Goal: Task Accomplishment & Management: Use online tool/utility

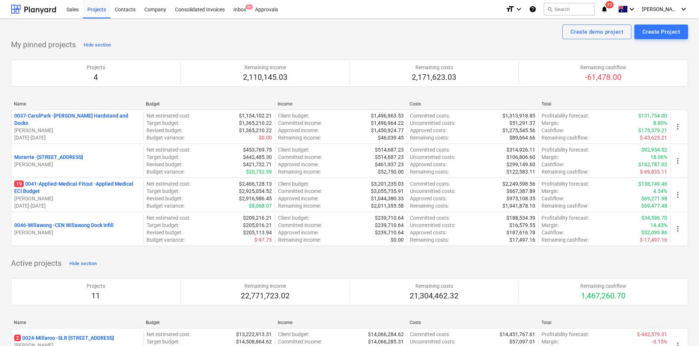
click at [614, 6] on span "22" at bounding box center [610, 4] width 8 height 7
click at [608, 7] on icon "notifications" at bounding box center [604, 9] width 7 height 9
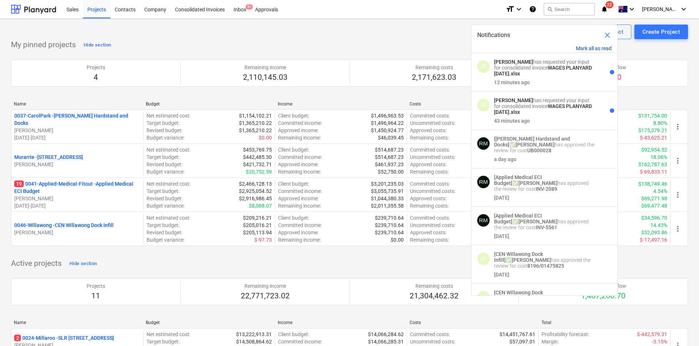
click at [596, 47] on button "Mark all as read" at bounding box center [594, 48] width 36 height 6
click at [412, 38] on div "Create demo project Create Project" at bounding box center [349, 31] width 677 height 15
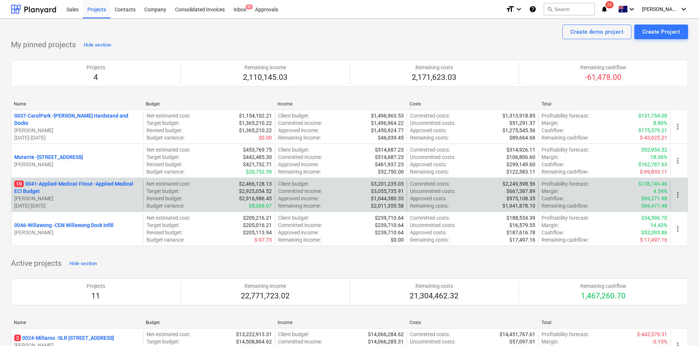
click at [59, 189] on p "19 0041-Applied-Medical-Fitout - Applied Medical ECI Budget" at bounding box center [77, 187] width 126 height 15
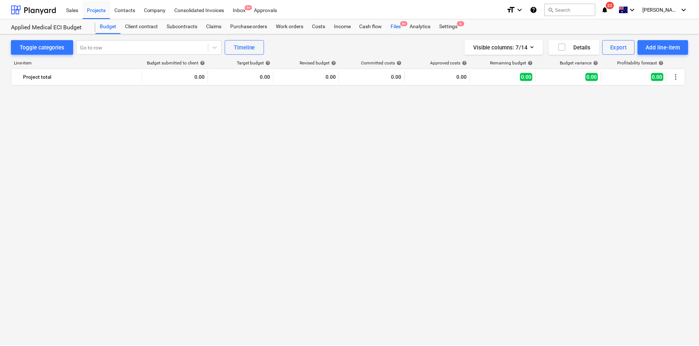
scroll to position [1547, 0]
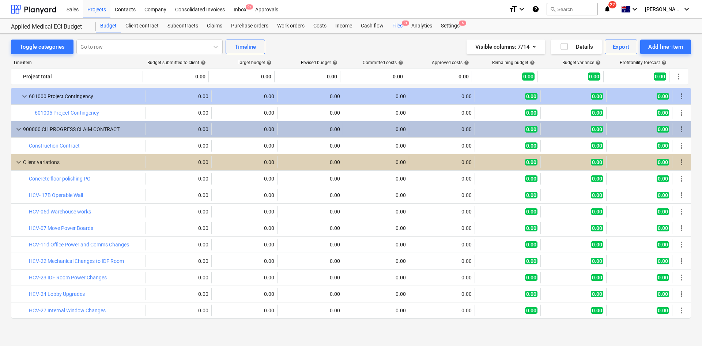
click at [397, 26] on div "Files 9+" at bounding box center [397, 26] width 19 height 15
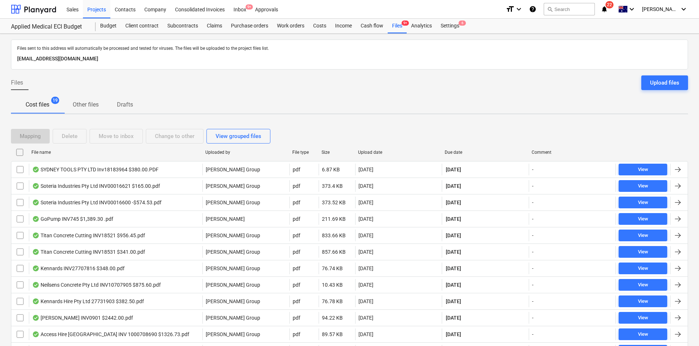
click at [453, 151] on div "Due date" at bounding box center [485, 152] width 81 height 5
checkbox input "false"
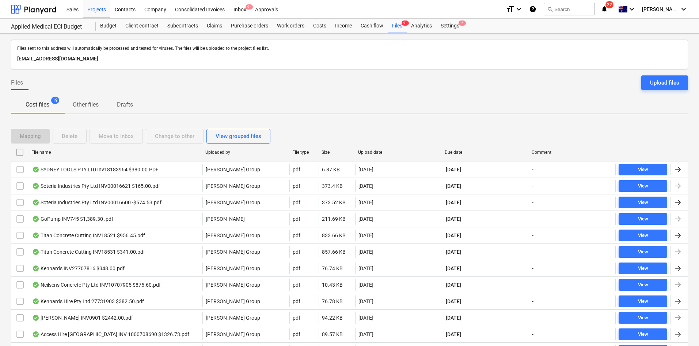
checkbox input "false"
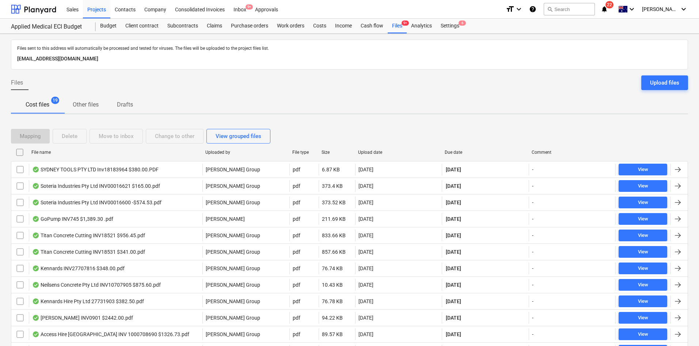
checkbox input "false"
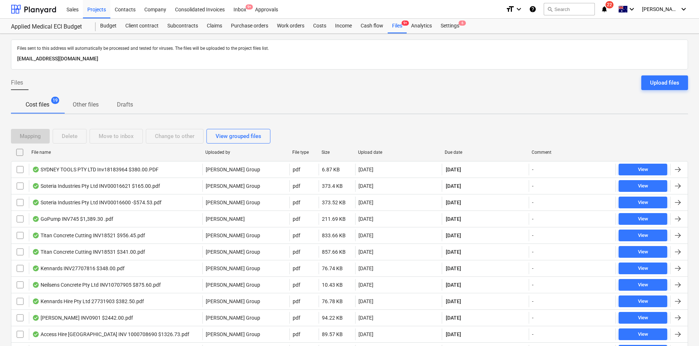
checkbox input "false"
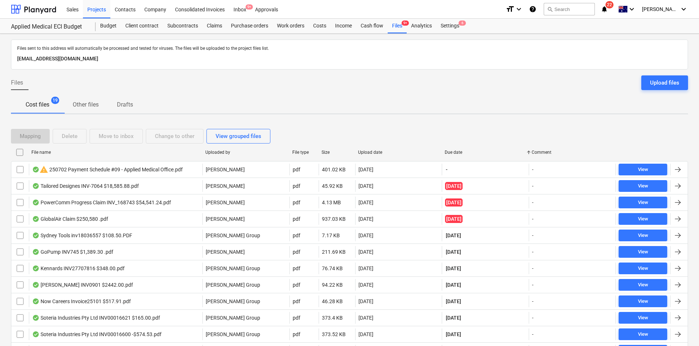
click at [370, 154] on div "Upload date" at bounding box center [398, 152] width 81 height 5
checkbox input "false"
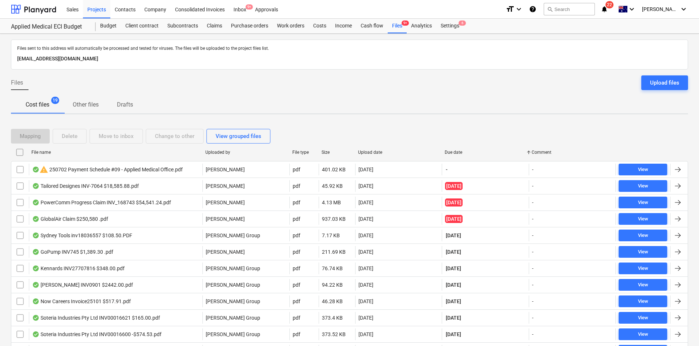
checkbox input "false"
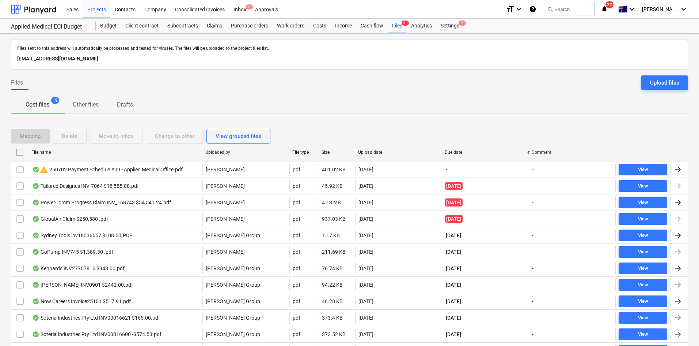
checkbox input "false"
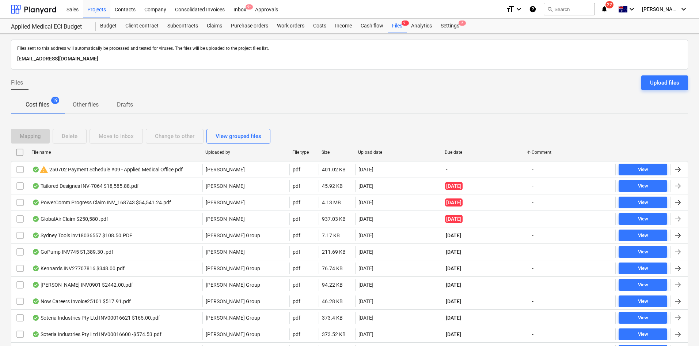
checkbox input "false"
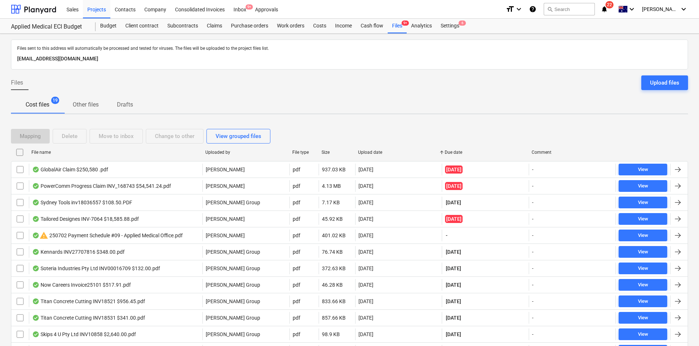
click at [370, 150] on div "Upload date" at bounding box center [398, 152] width 81 height 5
checkbox input "false"
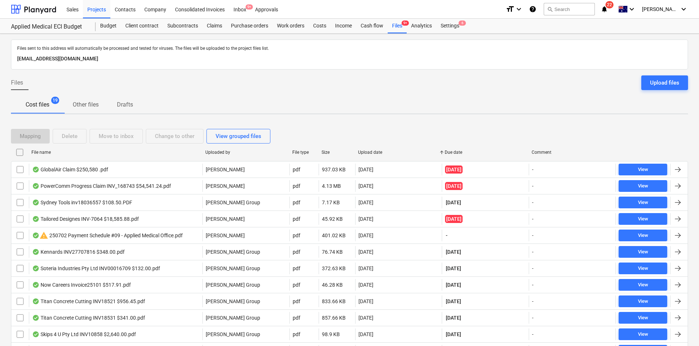
checkbox input "false"
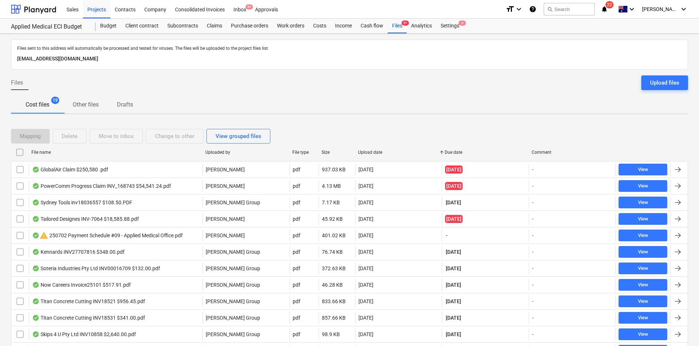
checkbox input "false"
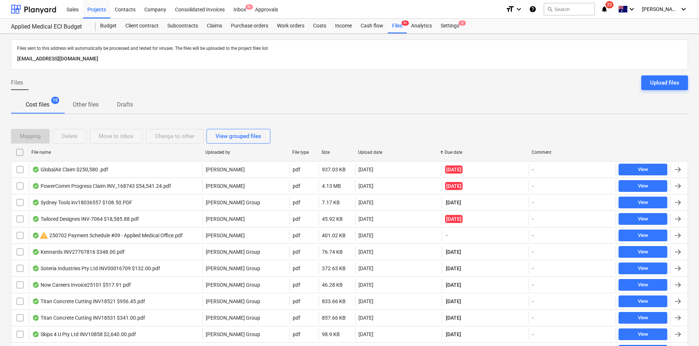
checkbox input "false"
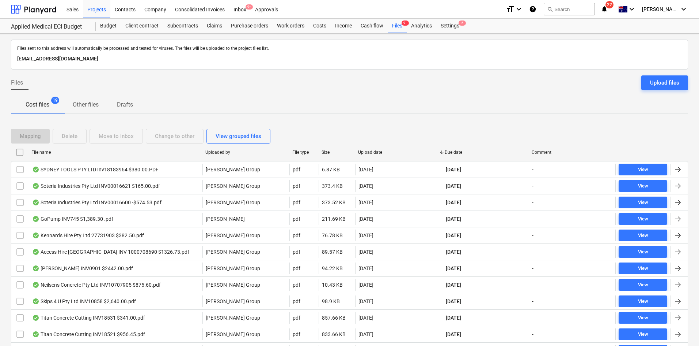
click at [370, 150] on div "Upload date" at bounding box center [398, 152] width 81 height 5
checkbox input "false"
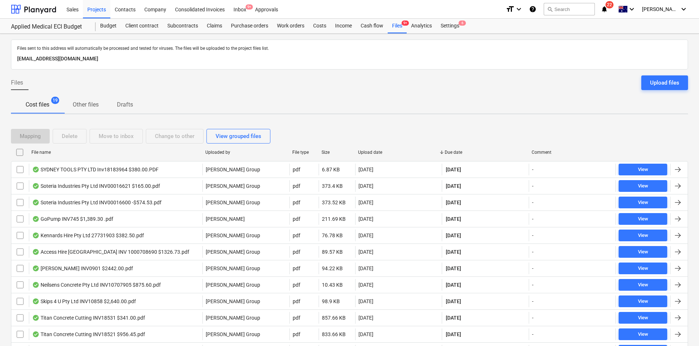
checkbox input "false"
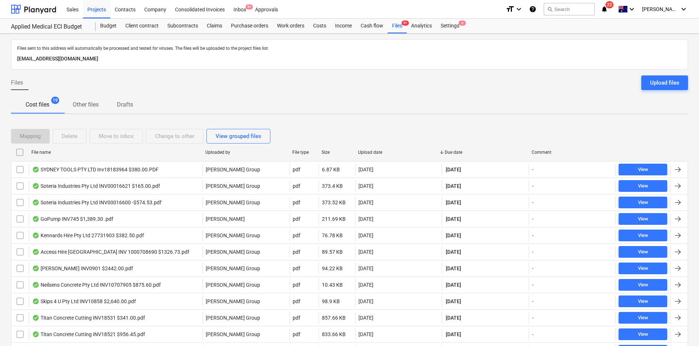
checkbox input "false"
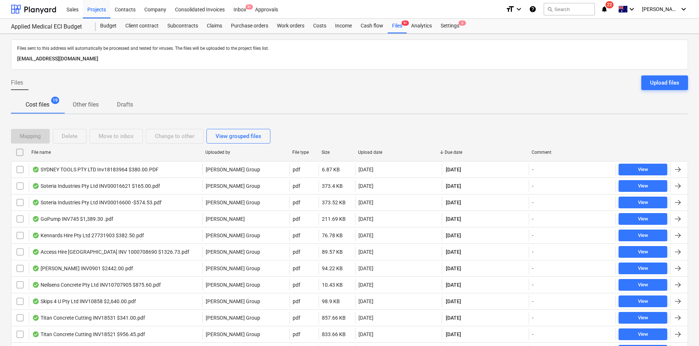
checkbox input "false"
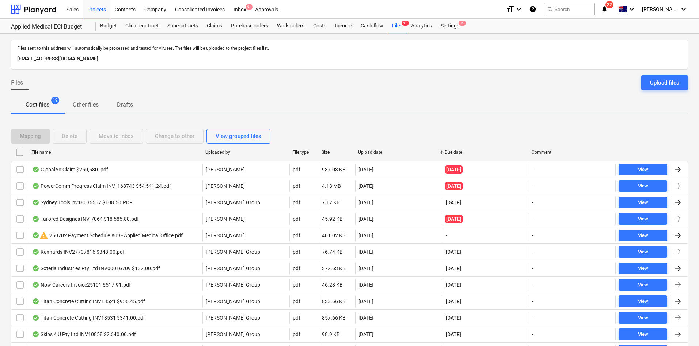
click at [455, 151] on div "Due date" at bounding box center [485, 152] width 81 height 5
checkbox input "false"
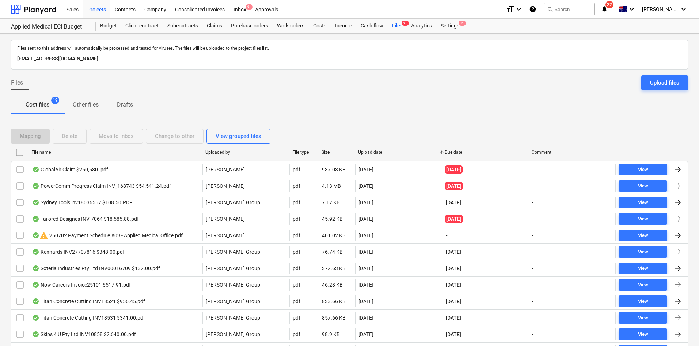
checkbox input "false"
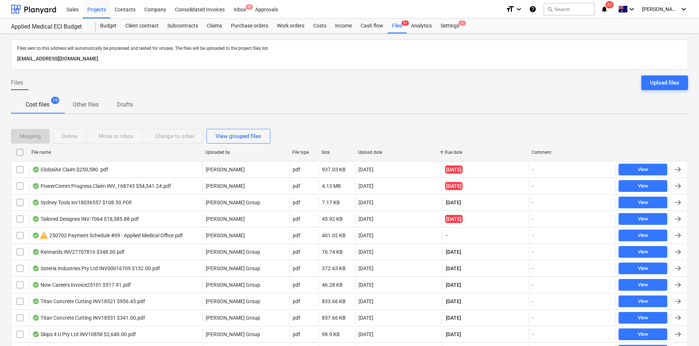
checkbox input "false"
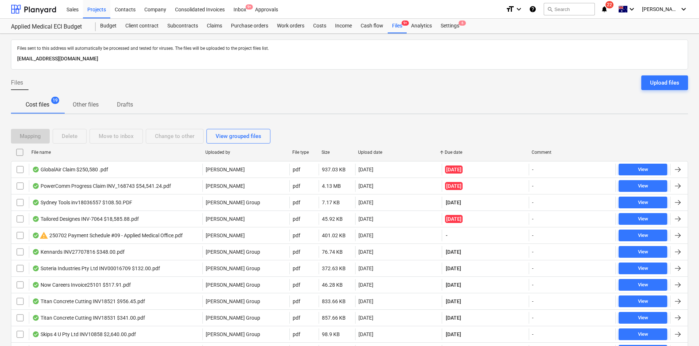
checkbox input "false"
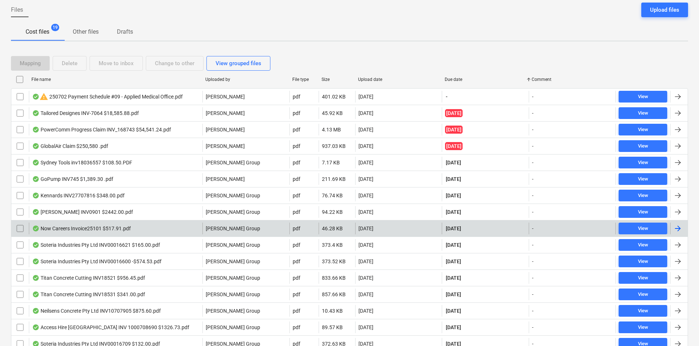
scroll to position [73, 0]
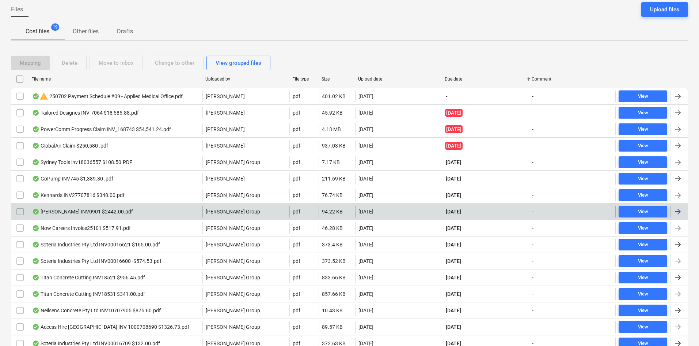
click at [125, 209] on div "Max Scaffolds INV0901 $2442.00.pdf" at bounding box center [82, 211] width 101 height 6
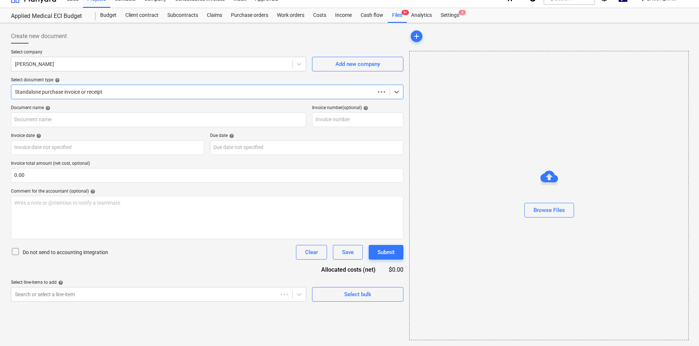
scroll to position [11, 0]
type input "0901"
type input "01 Aug 2025"
type input "28 Aug 2025"
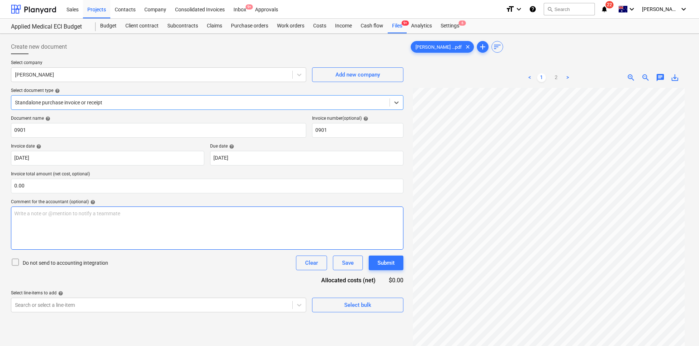
scroll to position [61, 0]
click at [93, 101] on div at bounding box center [200, 102] width 371 height 7
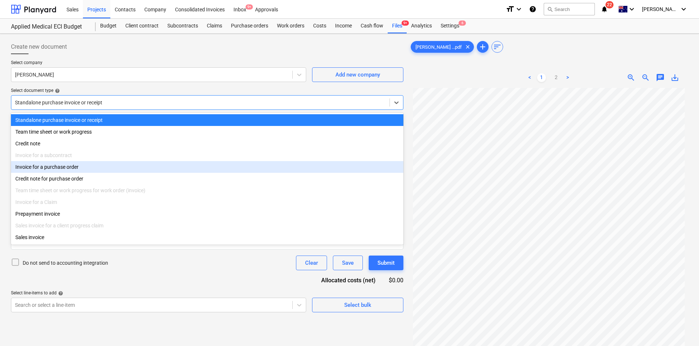
click at [59, 171] on div "Invoice for a purchase order" at bounding box center [207, 167] width 393 height 12
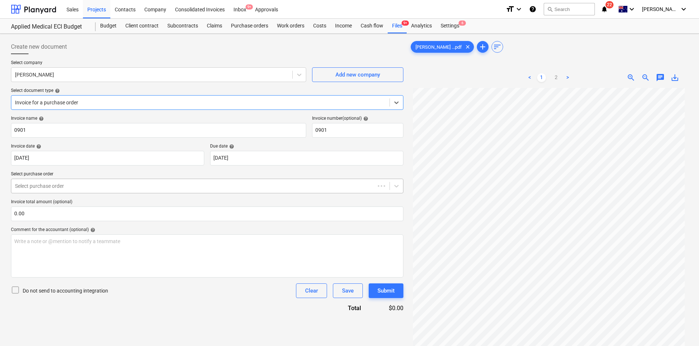
click at [88, 188] on div at bounding box center [193, 185] width 356 height 7
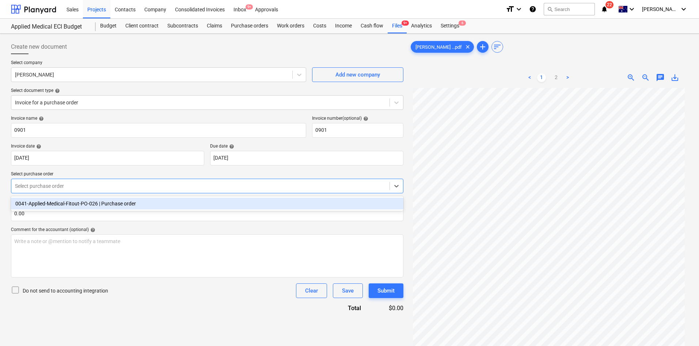
click at [76, 204] on div "0041-Applied-Medical-Fitout-PO-026 | Purchase order" at bounding box center [207, 203] width 393 height 12
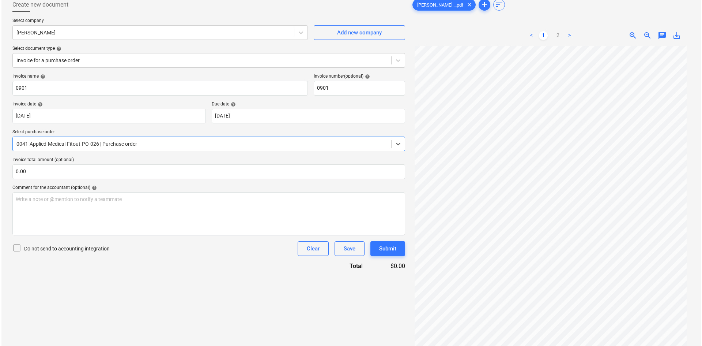
scroll to position [73, 0]
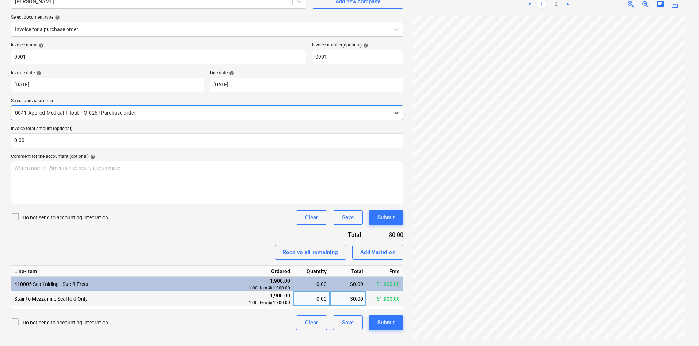
click at [318, 301] on div "0.00" at bounding box center [312, 298] width 30 height 15
type input "1"
click at [256, 248] on div "Receive all remaining Add Variation" at bounding box center [207, 252] width 393 height 15
click at [387, 251] on div "Add Variation" at bounding box center [377, 252] width 35 height 10
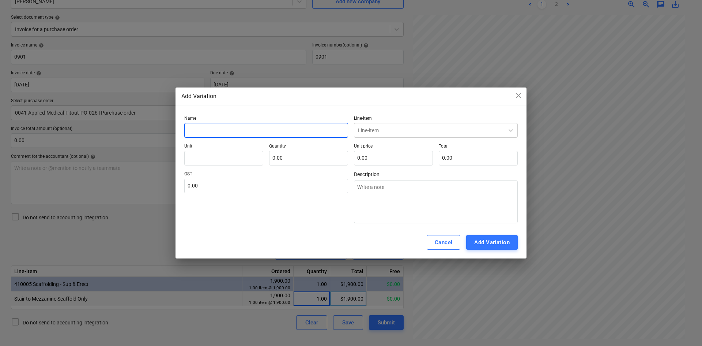
click at [263, 130] on input "text" at bounding box center [266, 130] width 164 height 15
type input "E"
type textarea "x"
type input "Ex"
type textarea "x"
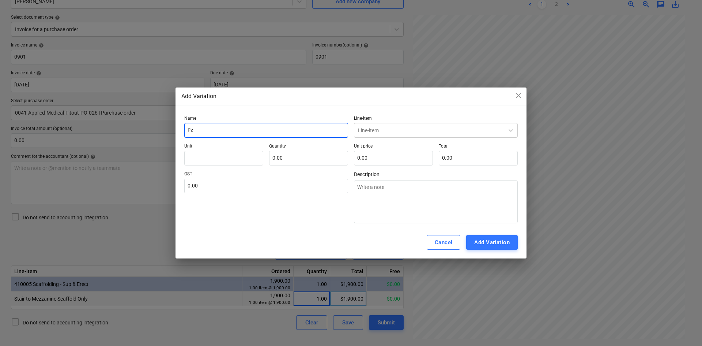
type input "Ext"
type textarea "x"
type input "Extr"
type textarea "x"
type input "Extra"
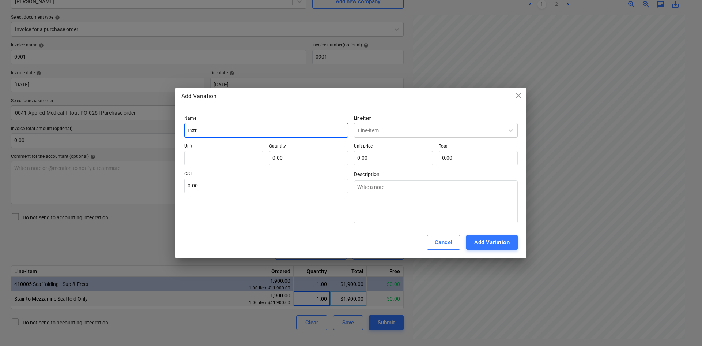
type textarea "x"
type input "Extra"
type textarea "x"
type input "Extra s"
type textarea "x"
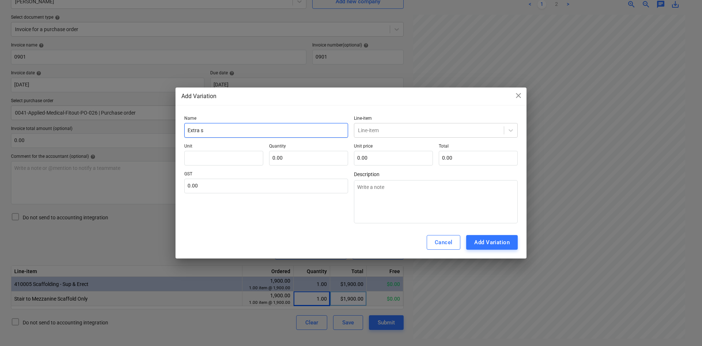
type input "Extra sc"
type textarea "x"
type input "Extra scc"
type textarea "x"
type input "Extra scca"
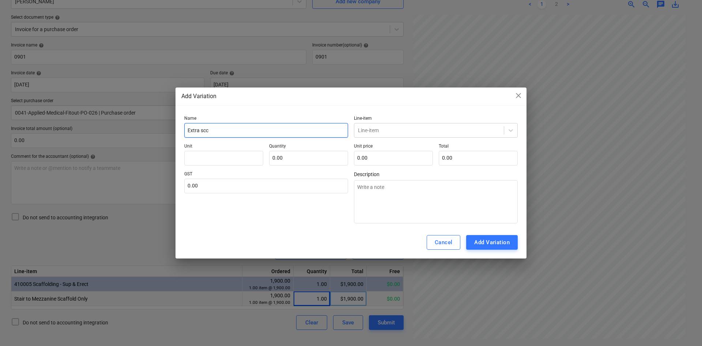
type textarea "x"
type input "Extra sccaf"
type textarea "x"
type input "Extra sccafo"
type textarea "x"
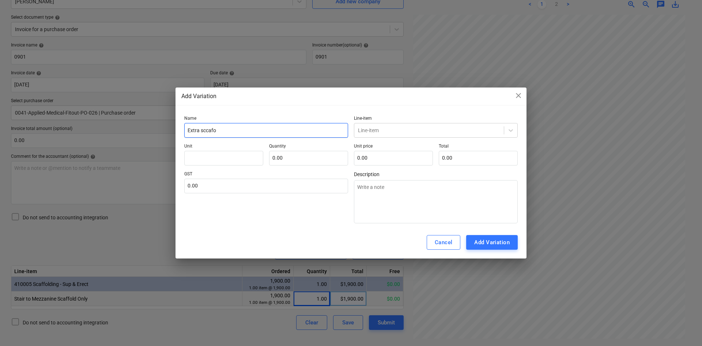
type input "Extra sccafol"
type textarea "x"
type input "Extra sccafold"
type textarea "x"
type input "Extra sccafold"
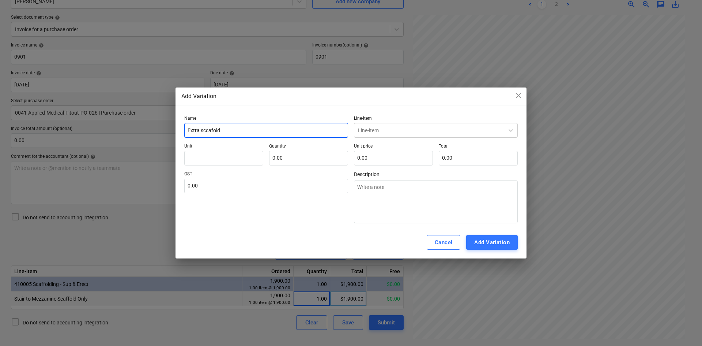
type textarea "x"
type input "Extra scaffold"
type textarea "x"
click at [268, 132] on input "Extra scaffold" at bounding box center [266, 130] width 164 height 15
type input "Extra scaffold c"
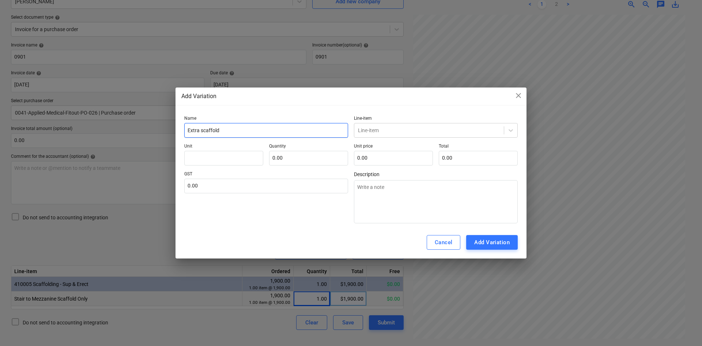
type textarea "x"
type input "Extra scaffold ch"
type textarea "x"
type input "Extra scaffold cha"
type textarea "x"
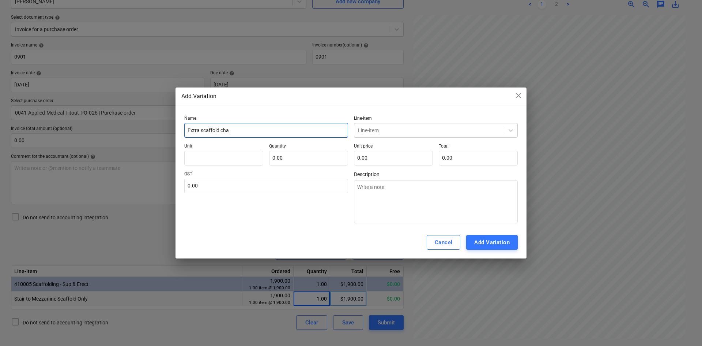
type input "Extra scaffold char"
type textarea "x"
type input "Extra scaffold charg"
type textarea "x"
type input "Extra scaffold charge"
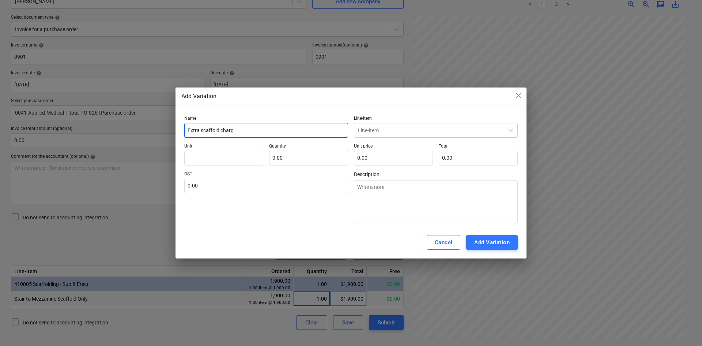
type textarea "x"
type input "Extra scaffold charge"
click at [395, 128] on div at bounding box center [429, 130] width 142 height 7
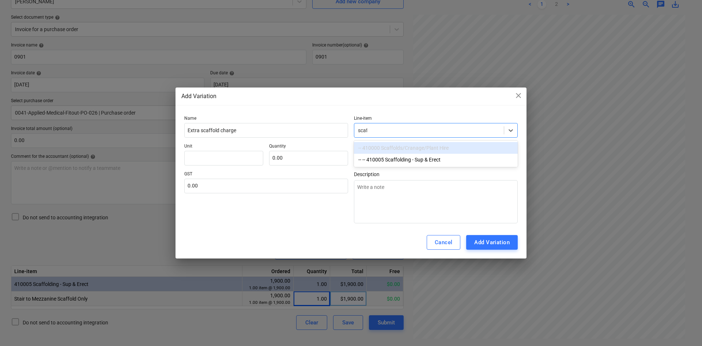
type input "scaff"
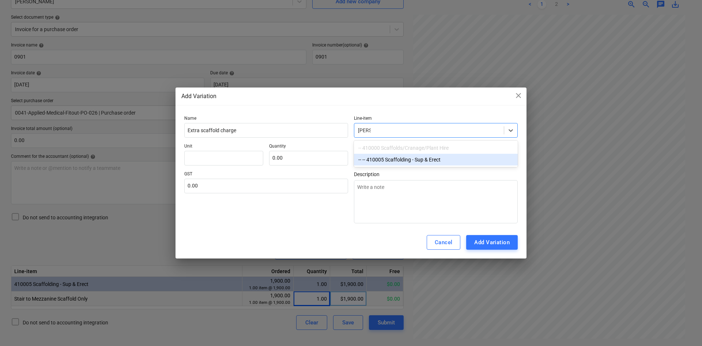
type textarea "x"
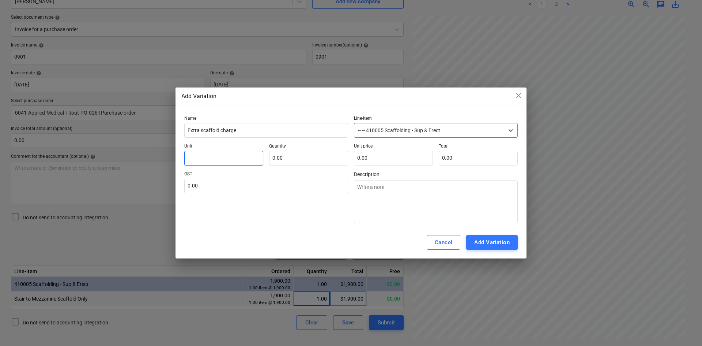
click at [227, 159] on input "text" at bounding box center [223, 158] width 79 height 15
type input "i"
type textarea "x"
type input "it"
type textarea "x"
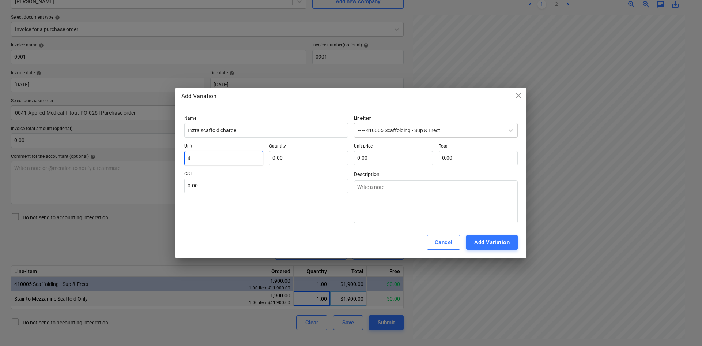
type input "ite"
type textarea "x"
type input "item"
type textarea "x"
type input "item"
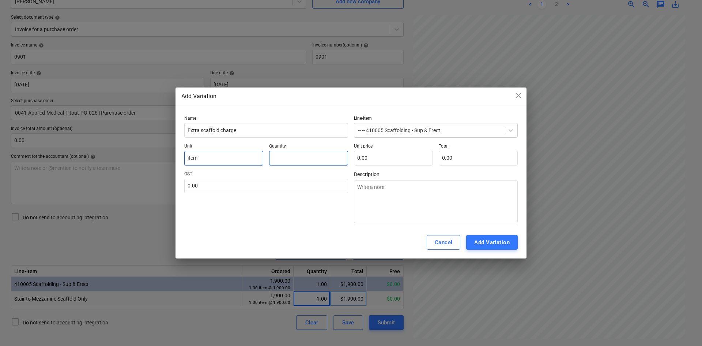
type input "1"
type textarea "x"
type input "1.00"
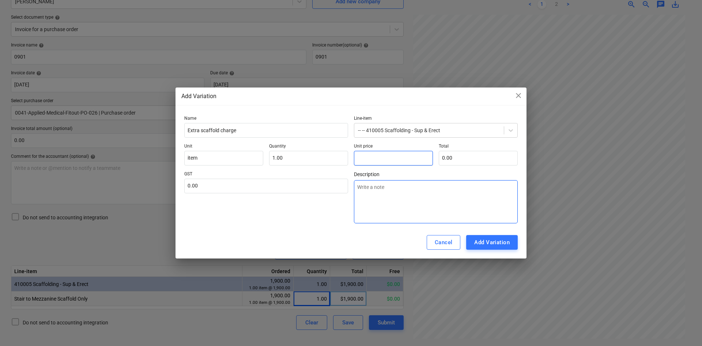
type input "3"
type textarea "x"
type input "3.00"
type input "32"
type textarea "x"
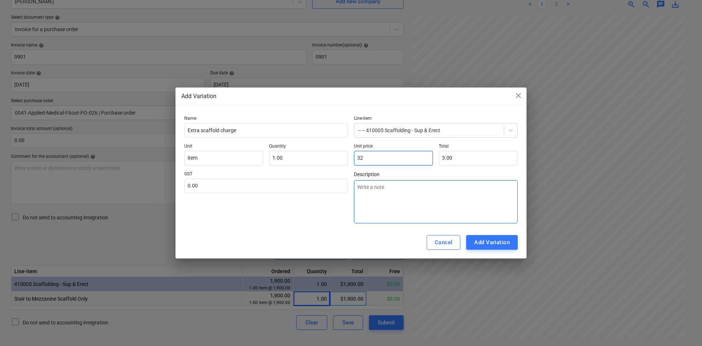
type input "32.00"
type input "320"
type textarea "x"
type input "320.00"
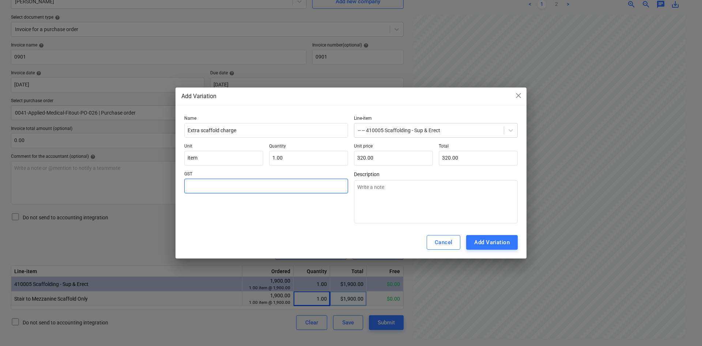
click at [284, 185] on input "text" at bounding box center [266, 185] width 164 height 15
type input "1"
type textarea "x"
type input "10"
type textarea "x"
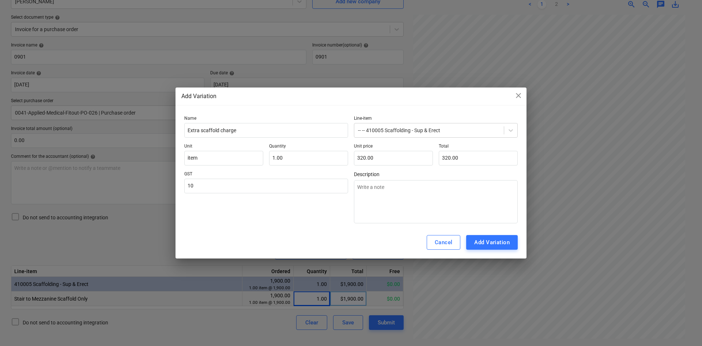
type input "10.00"
click at [288, 205] on div "GST 10.00" at bounding box center [266, 197] width 164 height 52
click at [502, 245] on div "Add Variation" at bounding box center [491, 242] width 35 height 10
type textarea "x"
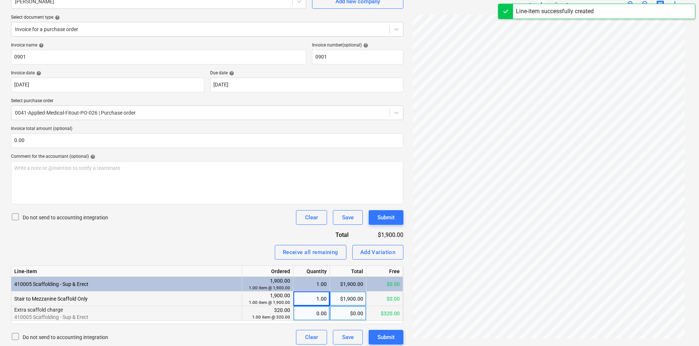
click at [312, 314] on div "0.00" at bounding box center [312, 313] width 30 height 15
type input "1"
click at [251, 263] on div "Invoice name help 0901 Invoice number (optional) help 0901 Invoice date help 01…" at bounding box center [207, 193] width 393 height 302
click at [141, 143] on input "text" at bounding box center [207, 140] width 393 height 15
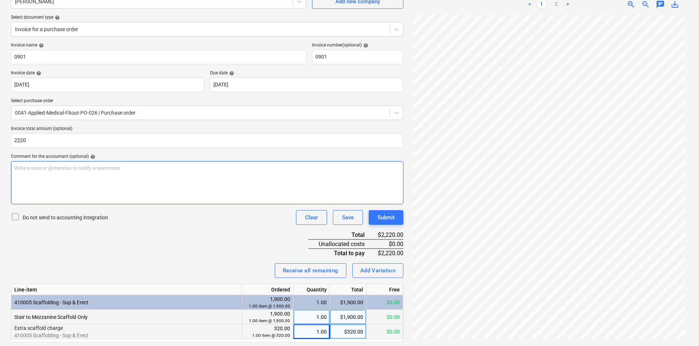
type input "2,220.00"
click at [163, 190] on div "Write a note or @mention to notify a teammate [PERSON_NAME]" at bounding box center [207, 182] width 393 height 43
click at [175, 248] on div "Invoice name help 0901 Invoice number (optional) help 0901 Invoice date help 01…" at bounding box center [207, 202] width 393 height 320
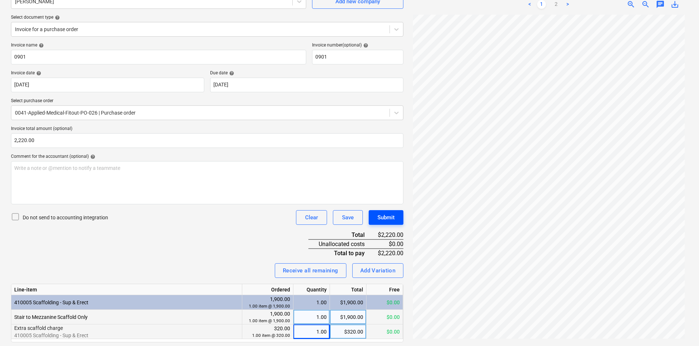
click at [387, 222] on div "Submit" at bounding box center [386, 217] width 17 height 10
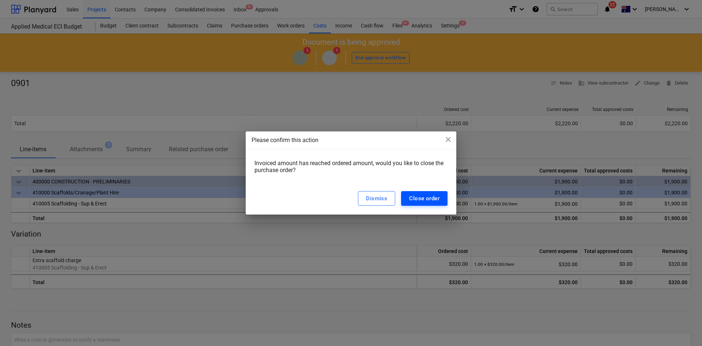
click at [427, 196] on div "Close order" at bounding box center [424, 198] width 30 height 10
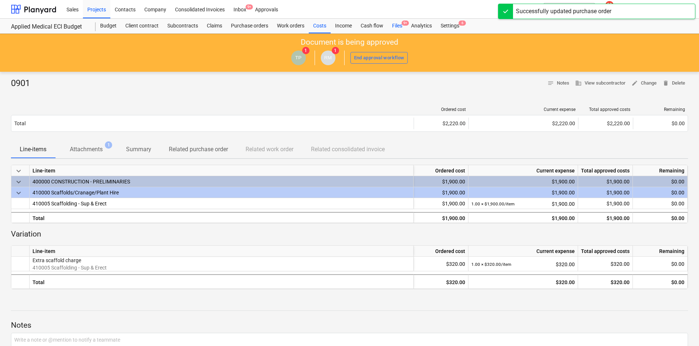
click at [403, 25] on span "9+" at bounding box center [405, 22] width 7 height 5
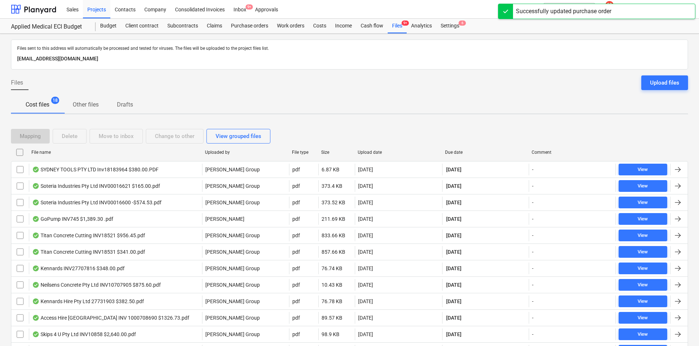
click at [448, 148] on div at bounding box center [442, 152] width 13 height 12
click at [453, 150] on div "Due date" at bounding box center [485, 152] width 81 height 5
checkbox input "false"
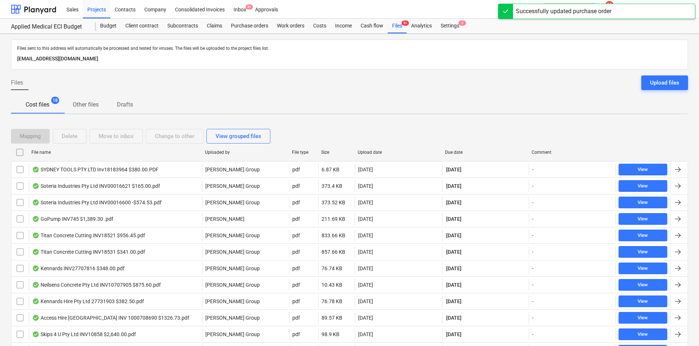
checkbox input "false"
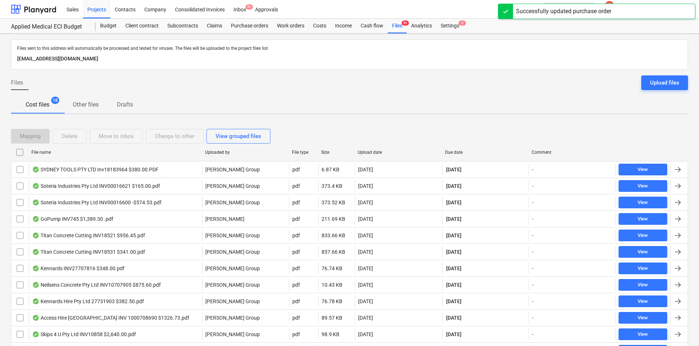
checkbox input "false"
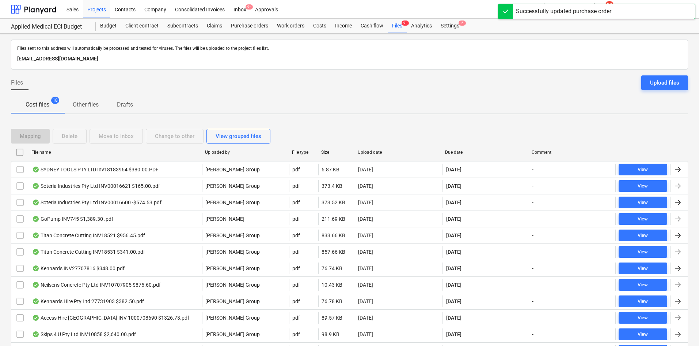
checkbox input "false"
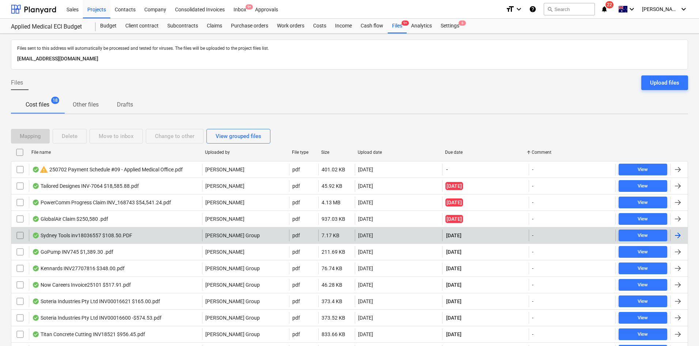
click at [146, 233] on div "Sydney Tools inv18036557 $108.50.PDF" at bounding box center [115, 235] width 173 height 12
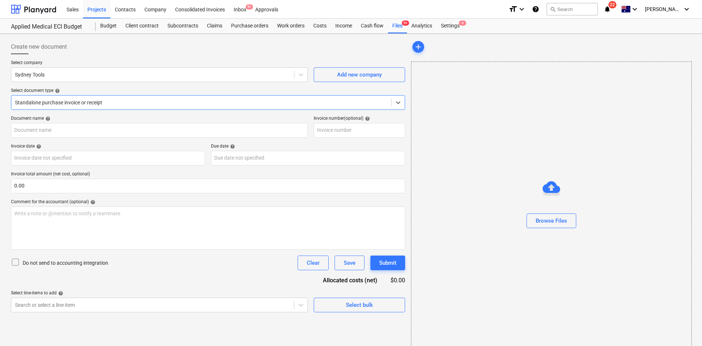
type input "18036557"
type input "[DATE]"
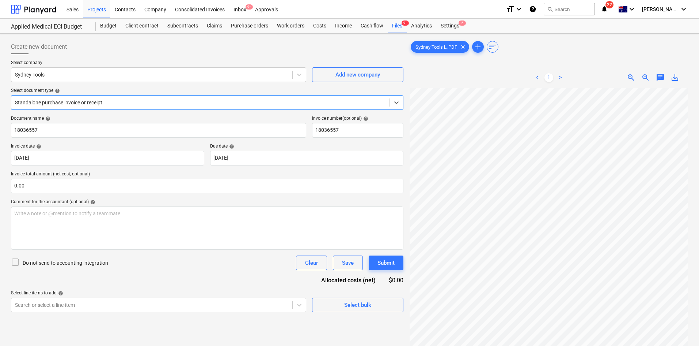
click at [61, 95] on div "Standalone purchase invoice or receipt" at bounding box center [207, 102] width 393 height 15
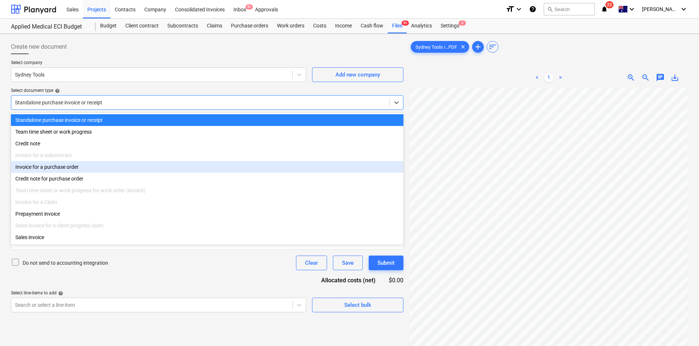
click at [44, 170] on div "Invoice for a purchase order" at bounding box center [207, 167] width 393 height 12
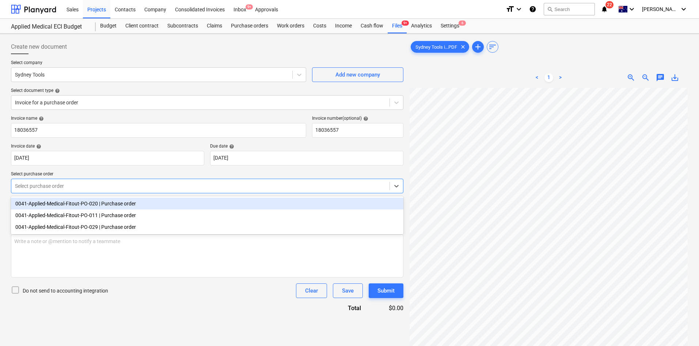
click at [48, 184] on div at bounding box center [200, 185] width 371 height 7
click at [77, 203] on div "0041-Applied-Medical-Fitout-PO-020 | Purchase order" at bounding box center [207, 203] width 393 height 12
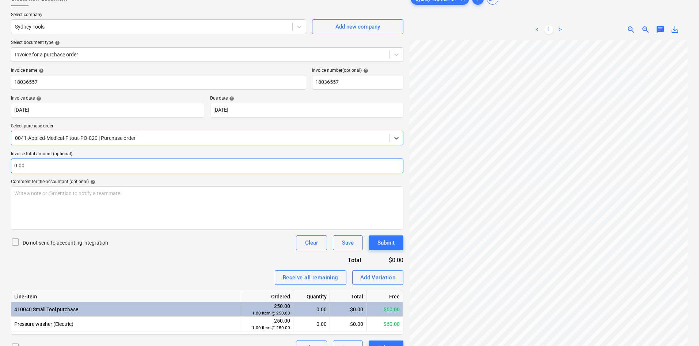
scroll to position [73, 0]
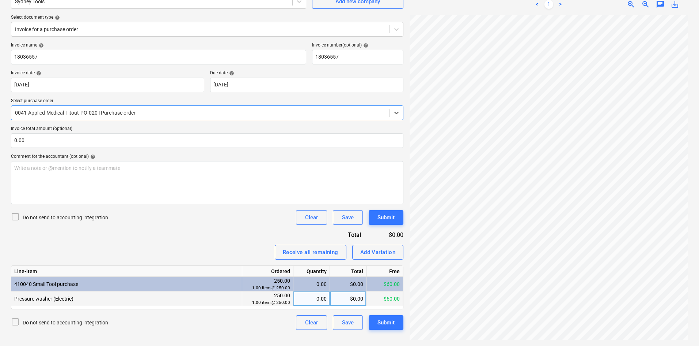
click at [321, 298] on div "0.00" at bounding box center [312, 298] width 30 height 15
type input "1"
click at [255, 238] on div "Invoice name help 18036557 Invoice number (optional) help 18036557 Invoice date…" at bounding box center [207, 185] width 393 height 287
click at [190, 148] on div "Invoice name help 18036557 Invoice number (optional) help 18036557 Invoice date…" at bounding box center [207, 185] width 393 height 287
click at [190, 145] on input "text" at bounding box center [207, 140] width 393 height 15
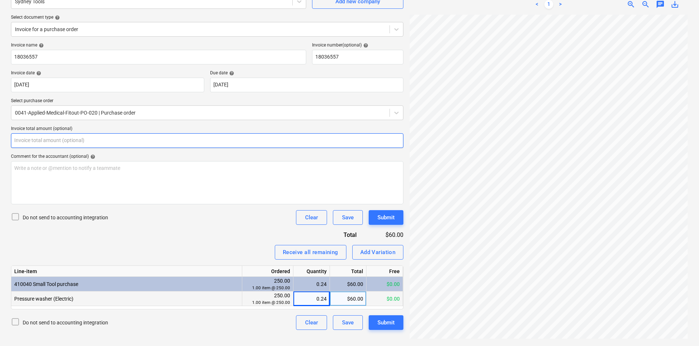
scroll to position [42, 0]
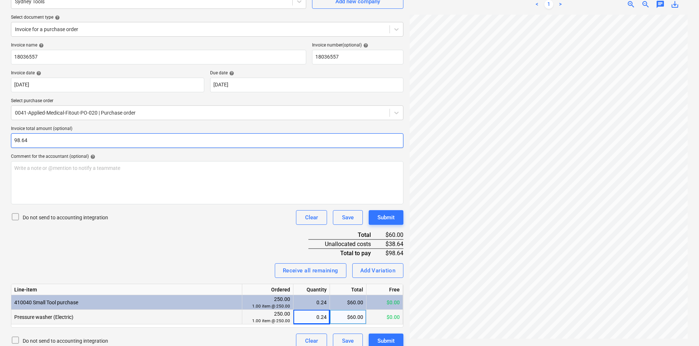
type input "98.64"
click at [157, 253] on div "Invoice name help 18036557 Invoice number (optional) help 18036557 Invoice date…" at bounding box center [207, 194] width 393 height 305
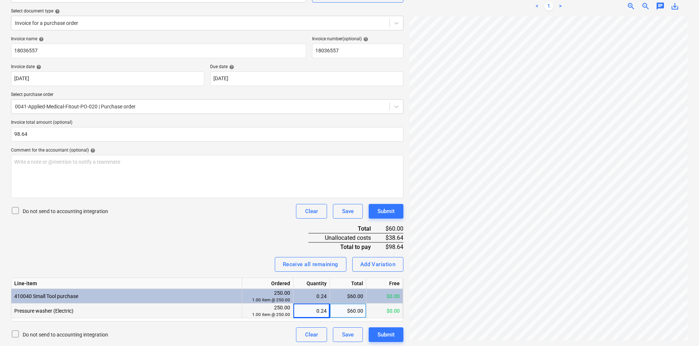
scroll to position [81, 0]
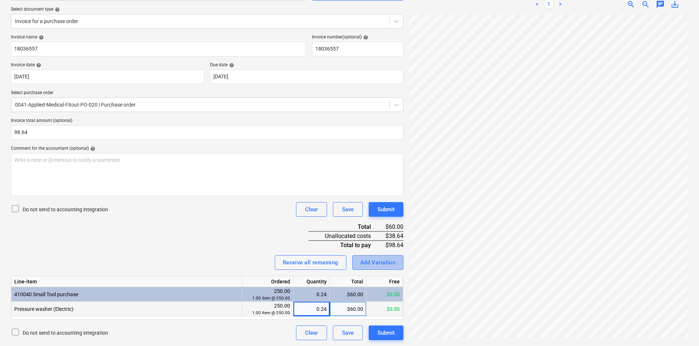
click at [389, 260] on div "Add Variation" at bounding box center [377, 262] width 35 height 10
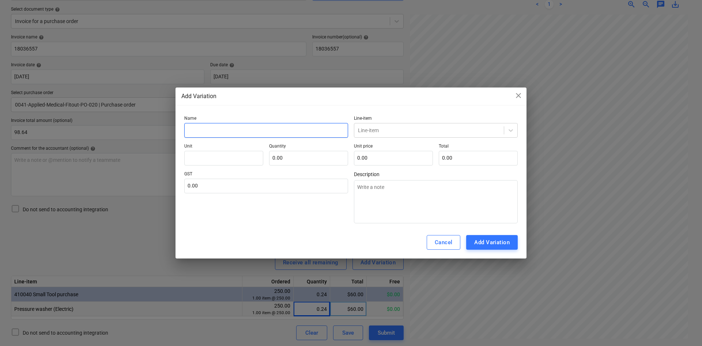
click at [222, 136] on input "text" at bounding box center [266, 130] width 164 height 15
type textarea "x"
type input "A"
type textarea "x"
type input "Ad"
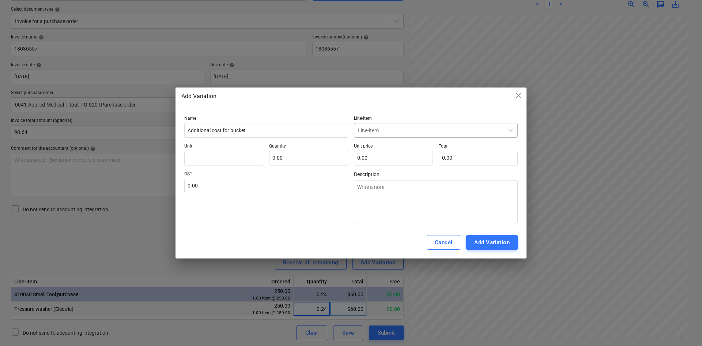
click at [397, 127] on div at bounding box center [429, 130] width 142 height 7
drag, startPoint x: 272, startPoint y: 167, endPoint x: 290, endPoint y: 158, distance: 20.4
click at [272, 167] on div "Name Additional cost for bucket Line-item -- -- 410040 Small Tool purchase Unit…" at bounding box center [350, 169] width 333 height 107
click at [291, 158] on input "text" at bounding box center [308, 158] width 79 height 15
click at [391, 156] on input "text" at bounding box center [393, 158] width 79 height 15
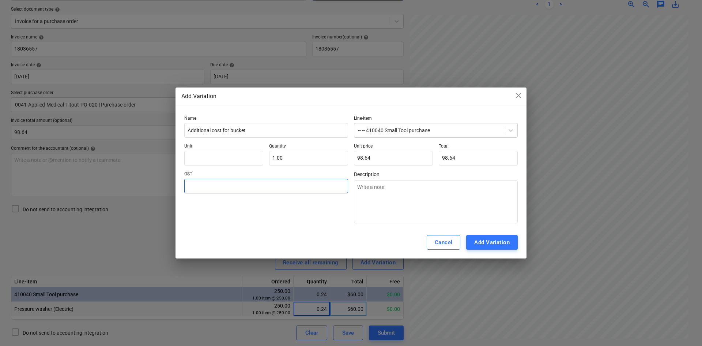
click at [286, 182] on input "text" at bounding box center [266, 185] width 164 height 15
click at [449, 242] on div "Cancel" at bounding box center [444, 242] width 18 height 10
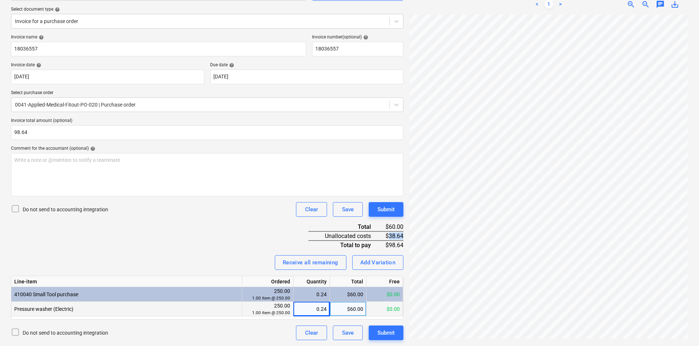
drag, startPoint x: 389, startPoint y: 235, endPoint x: 403, endPoint y: 235, distance: 14.3
click at [403, 235] on div "$38.64" at bounding box center [393, 235] width 21 height 9
copy div "38.64"
click at [369, 263] on div "Add Variation" at bounding box center [377, 262] width 35 height 10
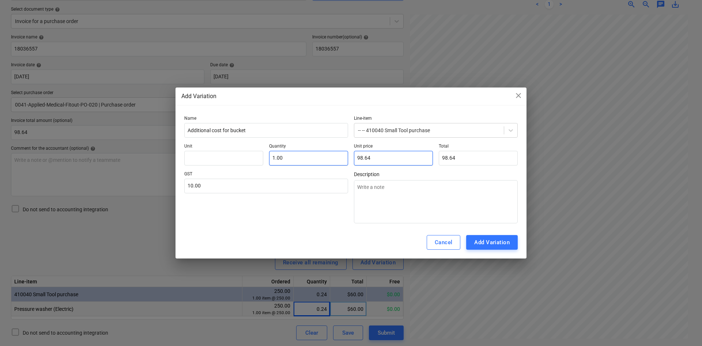
drag, startPoint x: 375, startPoint y: 159, endPoint x: 339, endPoint y: 152, distance: 36.7
click at [339, 152] on div "Unit Quantity 1.00 Unit price 98.64 Total 98.64" at bounding box center [350, 154] width 333 height 22
paste input "3"
click at [328, 220] on div "GST 10.00" at bounding box center [266, 197] width 164 height 52
click at [448, 238] on div "Cancel" at bounding box center [444, 242] width 18 height 10
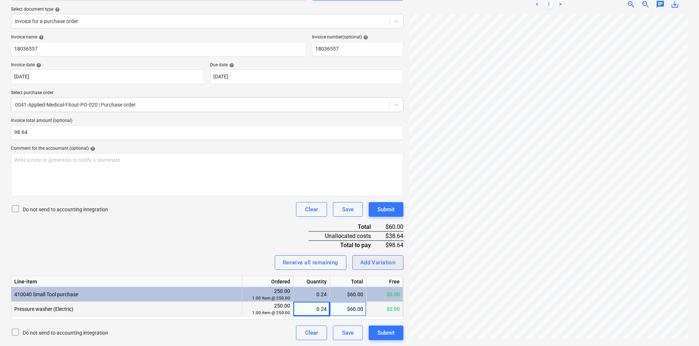
click at [368, 267] on button "Add Variation" at bounding box center [378, 262] width 52 height 15
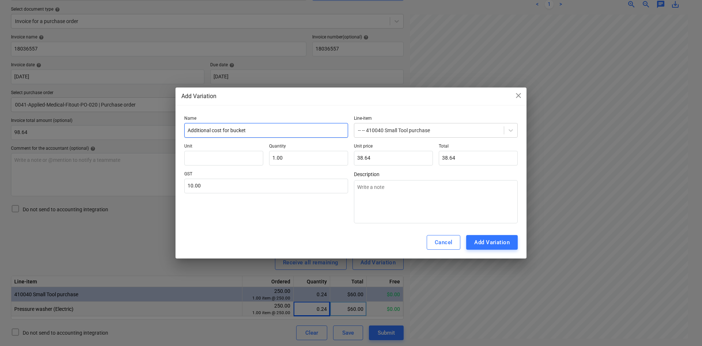
drag, startPoint x: 252, startPoint y: 129, endPoint x: 231, endPoint y: 131, distance: 21.3
click at [231, 131] on input "Additional cost for bucket" at bounding box center [266, 130] width 164 height 15
click at [257, 211] on div "GST 10.00" at bounding box center [266, 197] width 164 height 52
click at [481, 240] on div "Add Variation" at bounding box center [491, 242] width 35 height 10
click at [507, 241] on div "Add Variation" at bounding box center [491, 242] width 35 height 10
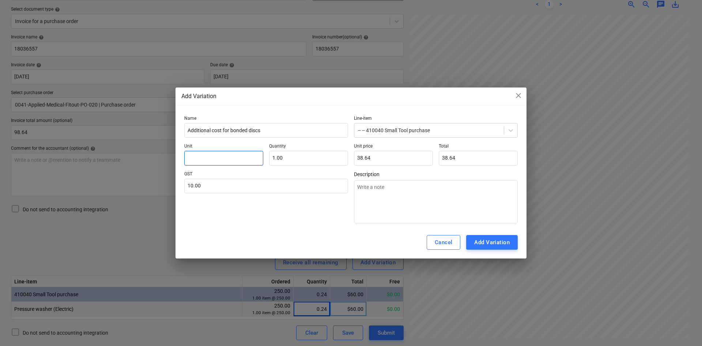
click at [241, 158] on input "text" at bounding box center [223, 158] width 79 height 15
drag, startPoint x: 298, startPoint y: 227, endPoint x: 479, endPoint y: 245, distance: 182.6
click at [303, 227] on div "Cancel Add Variation" at bounding box center [350, 242] width 351 height 32
click at [448, 245] on div "Cancel" at bounding box center [444, 242] width 18 height 10
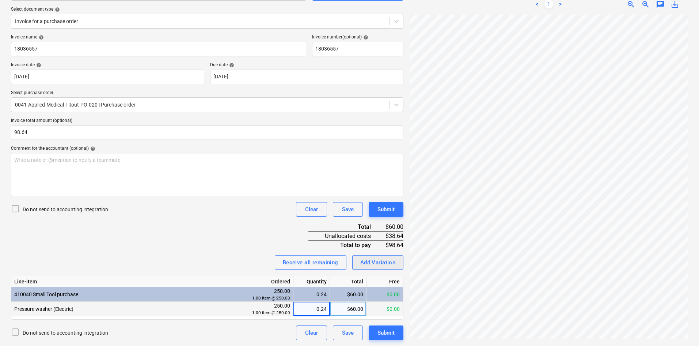
click at [395, 261] on div "Add Variation" at bounding box center [377, 262] width 35 height 10
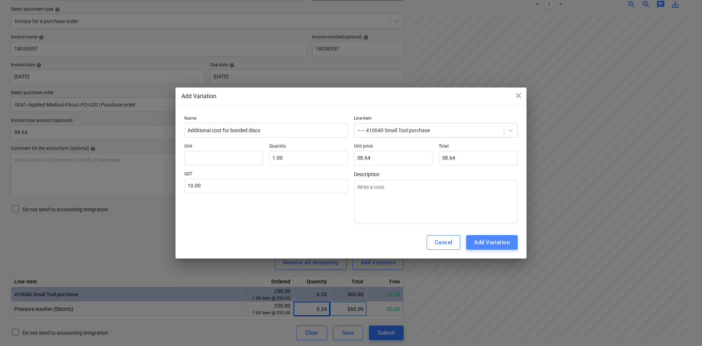
click at [488, 242] on div "Add Variation" at bounding box center [491, 242] width 35 height 10
drag, startPoint x: 322, startPoint y: 217, endPoint x: 439, endPoint y: 237, distance: 118.7
click at [325, 218] on div "GST 10.00" at bounding box center [266, 197] width 164 height 52
click at [480, 243] on div "Add Variation" at bounding box center [491, 242] width 35 height 10
click at [393, 157] on input "38.64" at bounding box center [393, 158] width 79 height 15
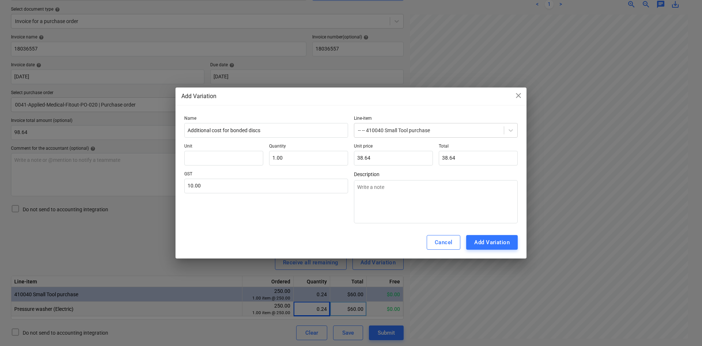
click at [292, 216] on div "GST 10.00" at bounding box center [266, 197] width 164 height 52
click at [432, 239] on button "Cancel" at bounding box center [444, 242] width 34 height 15
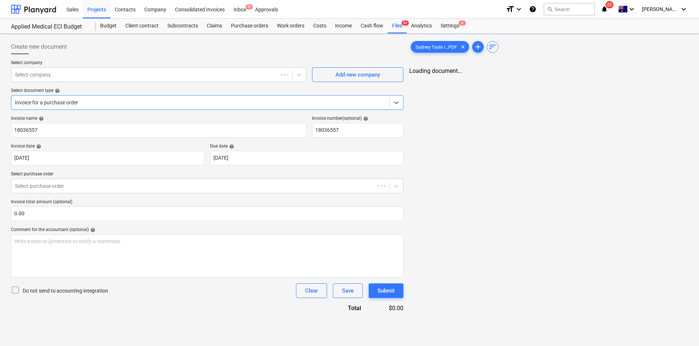
type input "18036557"
type input "[DATE]"
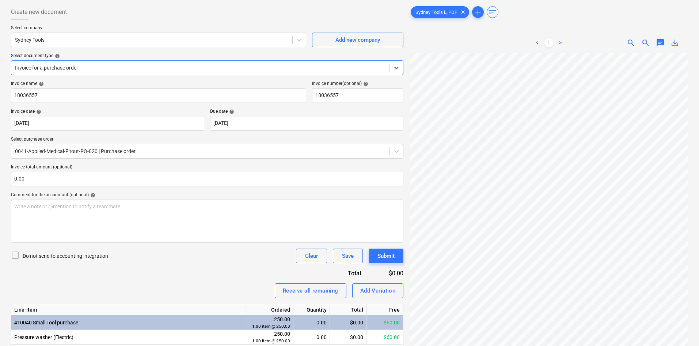
scroll to position [73, 0]
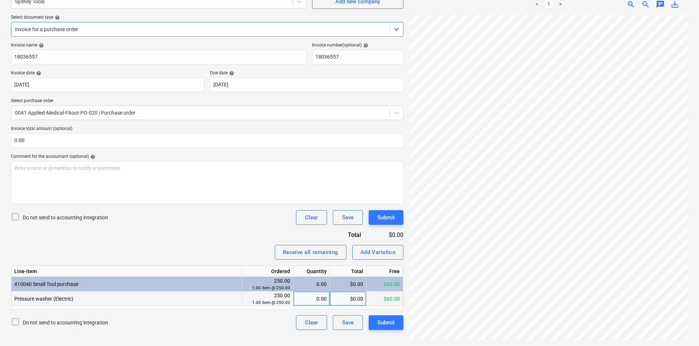
click at [326, 296] on div "0.00" at bounding box center [312, 298] width 30 height 15
type input "1"
click at [239, 242] on div "Invoice name help 18036557 Invoice number (optional) help 18036557 Invoice date…" at bounding box center [207, 185] width 393 height 287
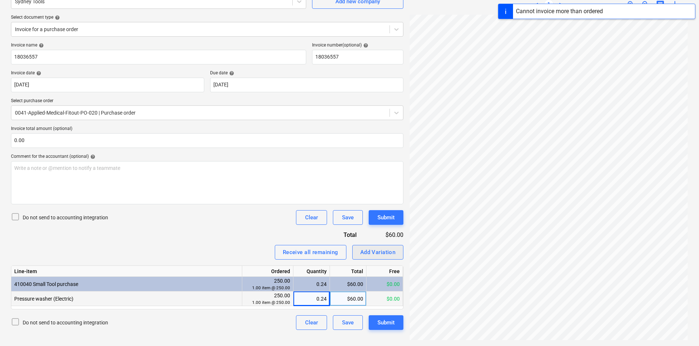
click at [377, 253] on div "Add Variation" at bounding box center [377, 252] width 35 height 10
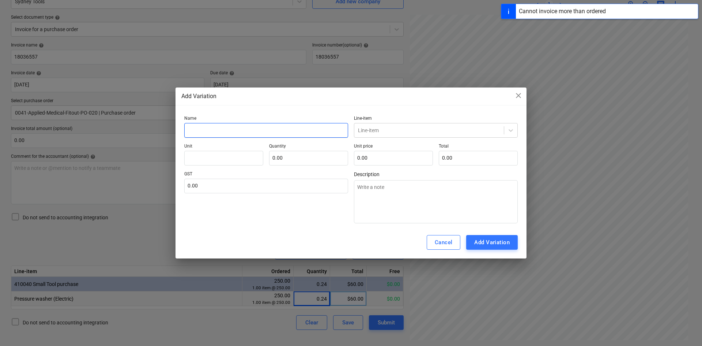
click at [244, 134] on input "text" at bounding box center [266, 130] width 164 height 15
type input "A"
type textarea "x"
type input "Ad"
type textarea "x"
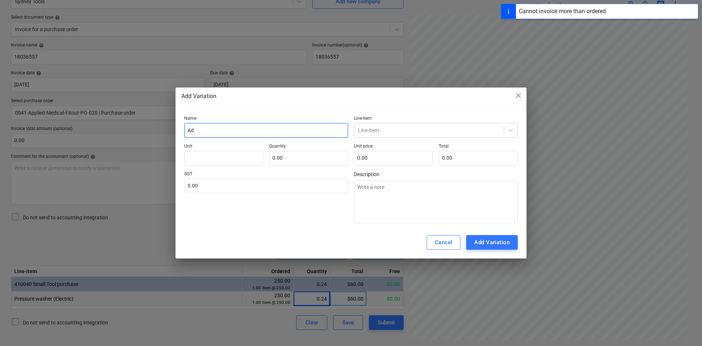
type input "Add"
type textarea "x"
type input "Addi"
type textarea "x"
type input "Addit"
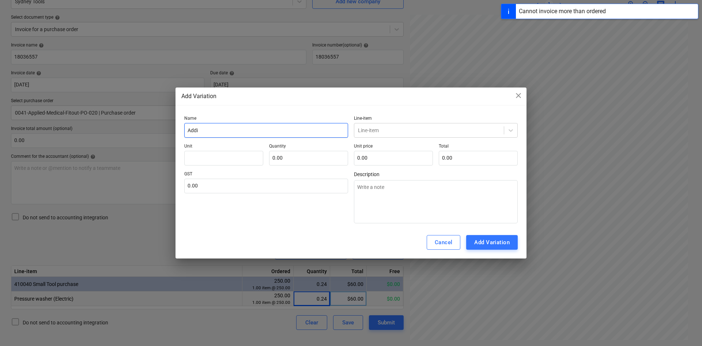
type textarea "x"
type input "[PERSON_NAME]"
type textarea "x"
type input "Additio"
type textarea "x"
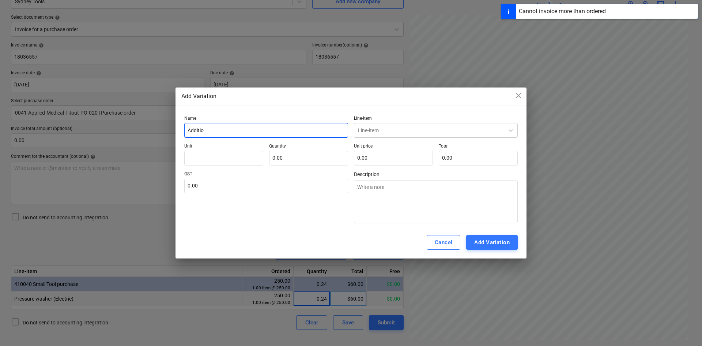
type input "Addition"
type textarea "x"
type input "Additiona"
type textarea "x"
type input "Additional"
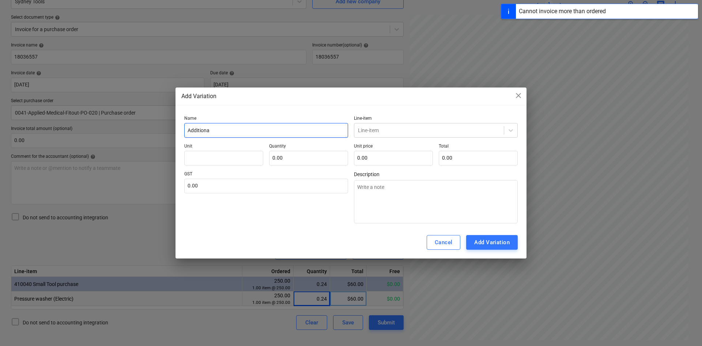
type textarea "x"
type input "Additional"
type textarea "x"
type input "Additional c"
type textarea "x"
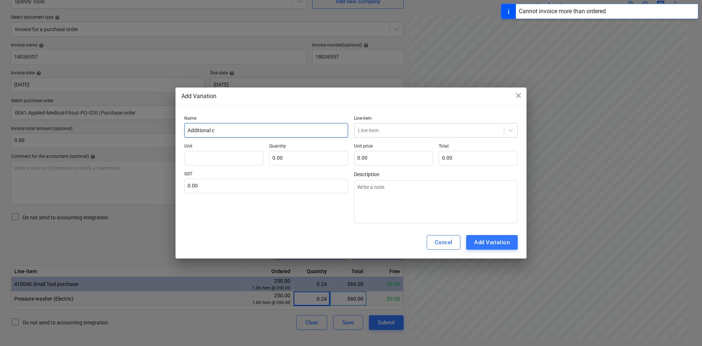
type input "Additional co"
type textarea "x"
type input "Additional cos"
type textarea "x"
type input "Additional cost"
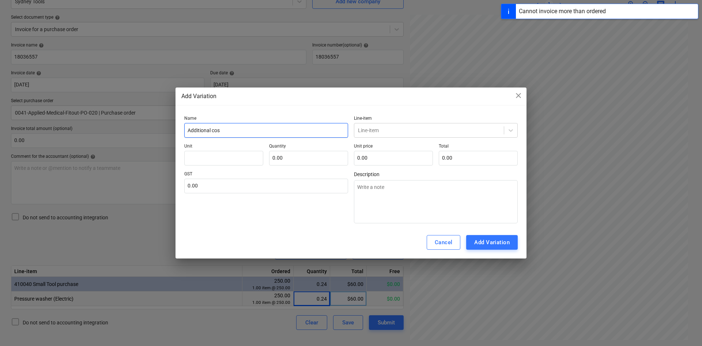
type textarea "x"
type input "Additional cost"
type textarea "x"
type input "Additional cost o"
type textarea "x"
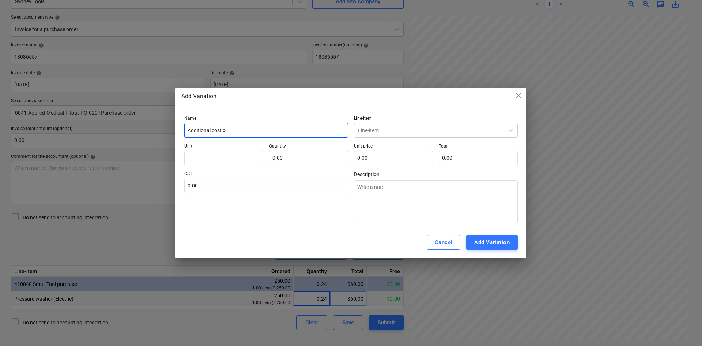
type input "Additional cost of"
type textarea "x"
type input "Additional cost o"
type textarea "x"
type input "Additional cost"
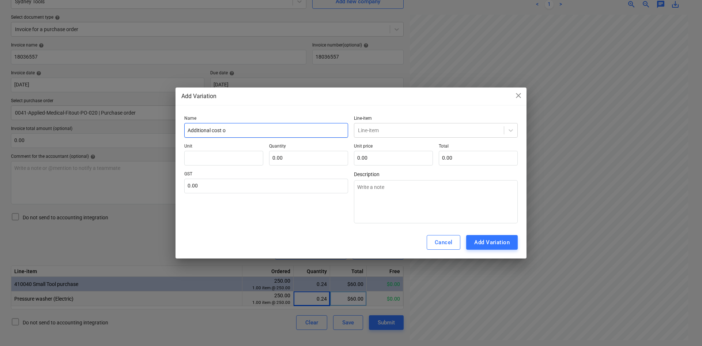
type textarea "x"
type input "Additional cost f"
type textarea "x"
type input "Additional cost fo"
type textarea "x"
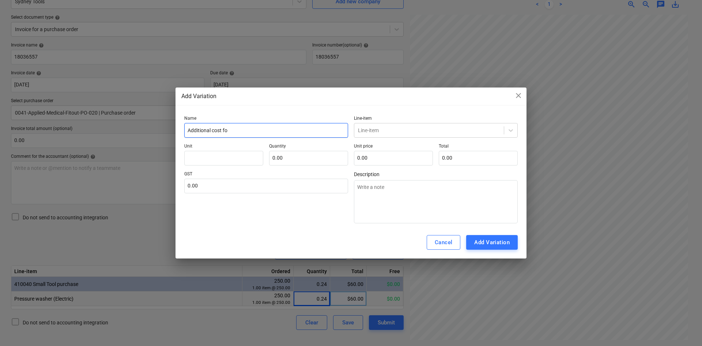
type input "Additional cost for"
type textarea "x"
type input "Additional cost for"
type textarea "x"
type input "Additional cost for b"
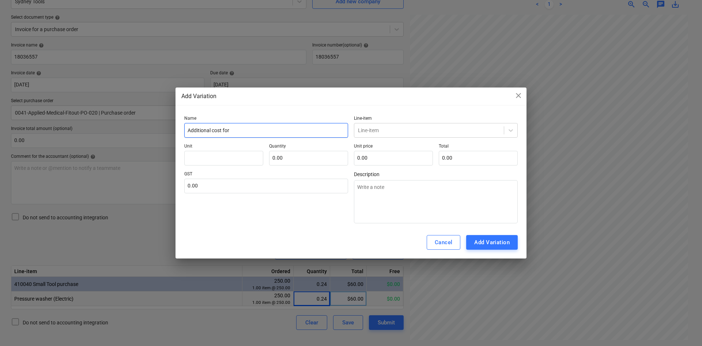
type textarea "x"
type input "Additional cost for bo"
type textarea "x"
type input "Additional cost for bon"
type textarea "x"
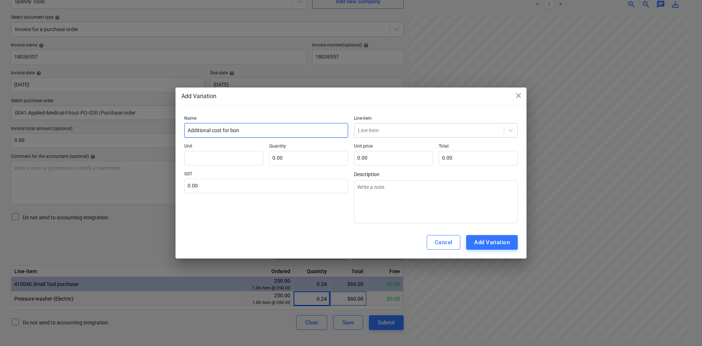
type input "Additional cost for bond"
type textarea "x"
type input "Additional cost for bonde"
type textarea "x"
type input "Additional cost for bonded"
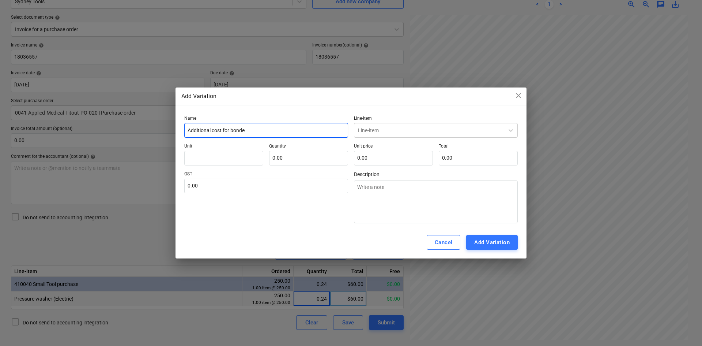
type textarea "x"
type input "Additional cost for bonded"
type textarea "x"
type input "Additional cost for bonded s"
type textarea "x"
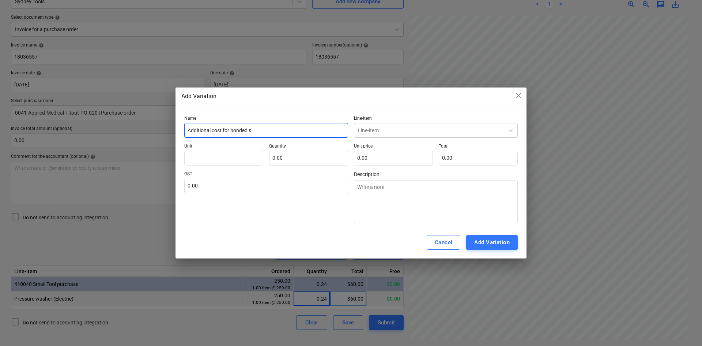
type input "Additional cost for bonded si"
type textarea "x"
type input "Additional cost for bonded sic"
type textarea "x"
type input "Additional cost for bonded sics"
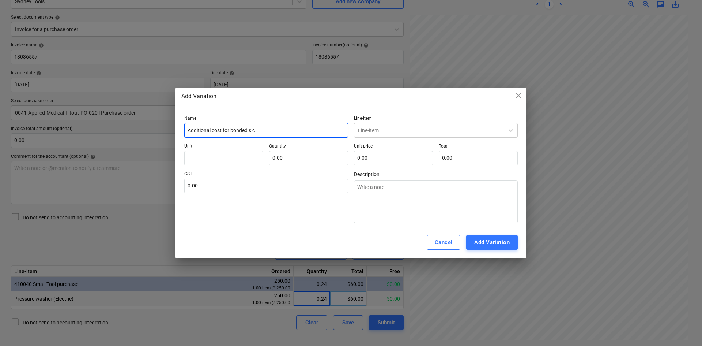
type textarea "x"
click at [240, 148] on p "Unit" at bounding box center [223, 146] width 79 height 7
click at [252, 130] on input "Additional cost for bonded sics" at bounding box center [266, 130] width 164 height 15
click at [249, 129] on input "Additional cost for bonded sics" at bounding box center [266, 130] width 164 height 15
drag, startPoint x: 262, startPoint y: 130, endPoint x: 249, endPoint y: 131, distance: 12.8
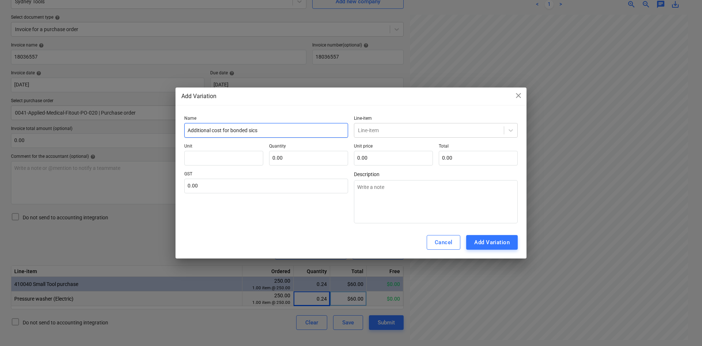
click at [249, 131] on input "Additional cost for bonded sics" at bounding box center [266, 130] width 164 height 15
type input "Additional cost for bonded d"
type textarea "x"
type input "Additional cost for bonded di"
type textarea "x"
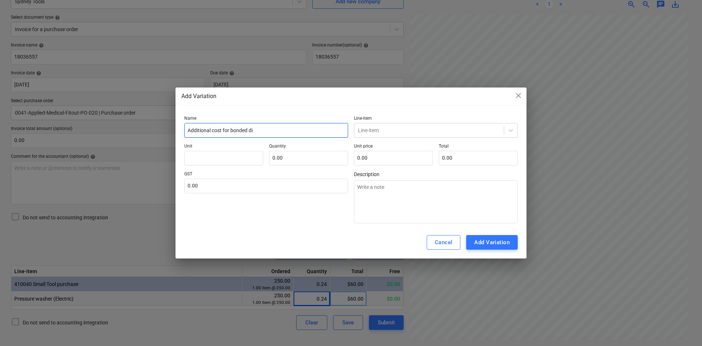
type input "Additional cost for bonded dis"
type textarea "x"
type input "Additional cost for bonded disc"
type textarea "x"
type input "Additional cost for bonded discs"
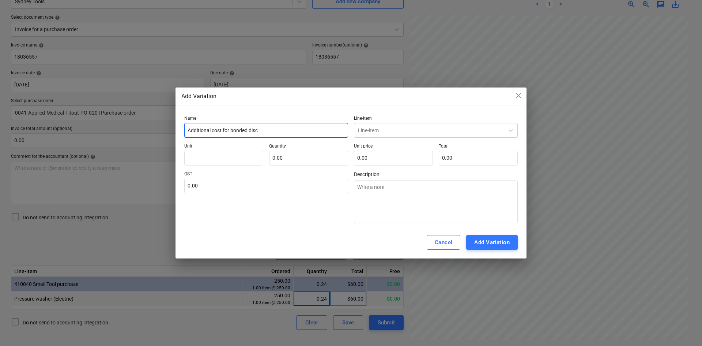
type textarea "x"
type input "Additional cost for bonded discs"
click at [290, 218] on div "GST 0.00" at bounding box center [266, 197] width 164 height 52
click at [384, 127] on div at bounding box center [429, 130] width 142 height 7
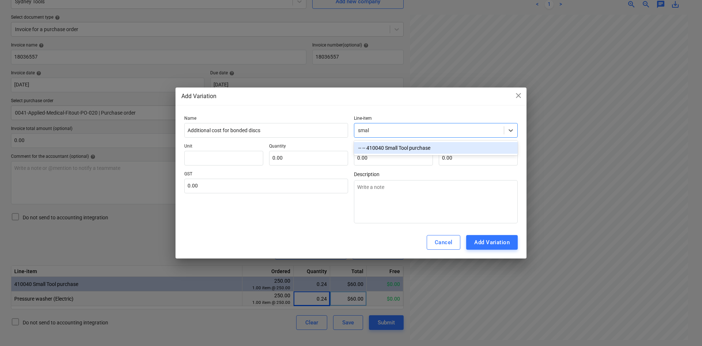
type input "small"
type textarea "x"
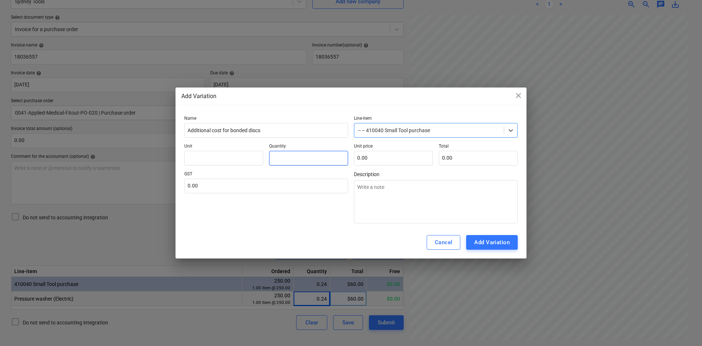
click at [294, 160] on input "text" at bounding box center [308, 158] width 79 height 15
type input "1"
type textarea "x"
type input "1.00"
click at [390, 161] on input "text" at bounding box center [393, 158] width 79 height 15
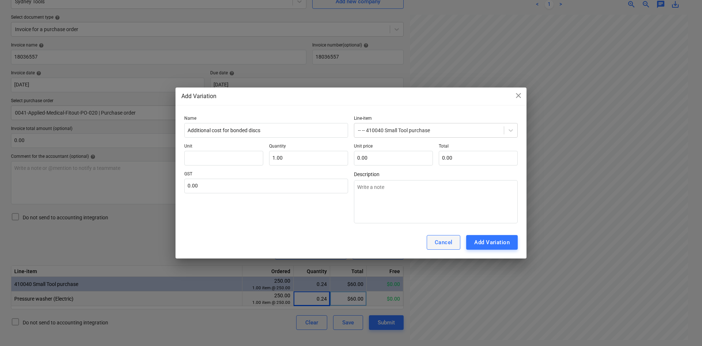
click at [452, 247] on button "Cancel" at bounding box center [444, 242] width 34 height 15
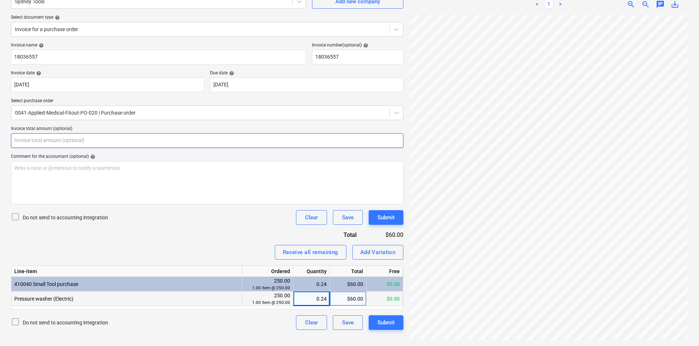
click at [176, 138] on input "text" at bounding box center [207, 140] width 393 height 15
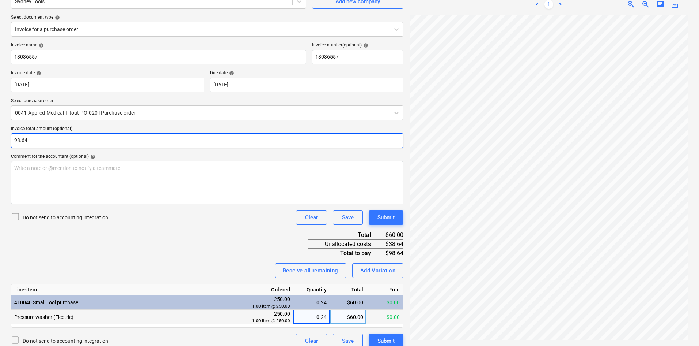
type input "98.64"
drag, startPoint x: 190, startPoint y: 248, endPoint x: 212, endPoint y: 251, distance: 21.7
click at [190, 248] on div "Invoice name help 18036557 Invoice number (optional) help 18036557 Invoice date…" at bounding box center [207, 194] width 393 height 305
drag, startPoint x: 390, startPoint y: 242, endPoint x: 404, endPoint y: 242, distance: 14.3
click at [404, 242] on div "Create new document Select company Sydney Tools Add new company Select document…" at bounding box center [207, 156] width 399 height 387
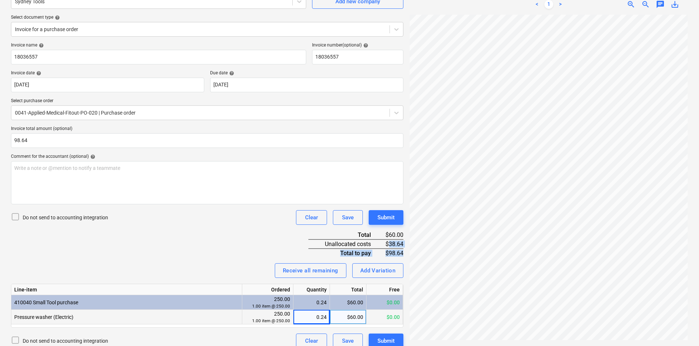
click at [401, 244] on div "$38.64" at bounding box center [393, 243] width 21 height 9
click at [404, 243] on div "Create new document Select company Sydney Tools Add new company Select document…" at bounding box center [207, 156] width 399 height 387
drag, startPoint x: 390, startPoint y: 242, endPoint x: 403, endPoint y: 242, distance: 13.2
click at [403, 242] on div "$38.64" at bounding box center [393, 243] width 21 height 9
copy div "38.64"
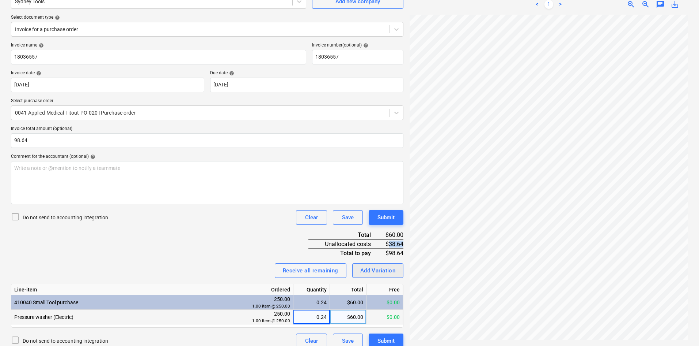
click at [378, 271] on div "Add Variation" at bounding box center [377, 270] width 35 height 10
type textarea "x"
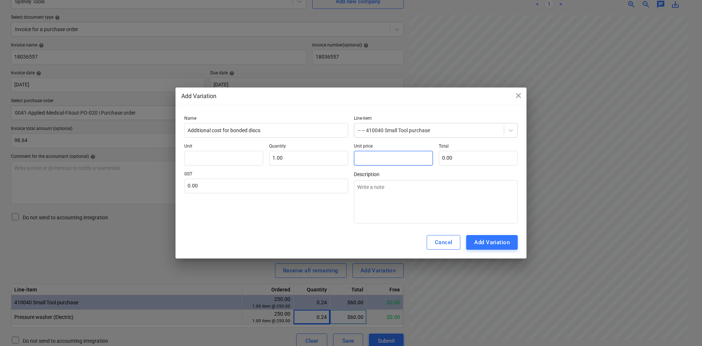
click at [374, 160] on input "text" at bounding box center [393, 158] width 79 height 15
paste input "38.64"
type textarea "x"
type input "38.64"
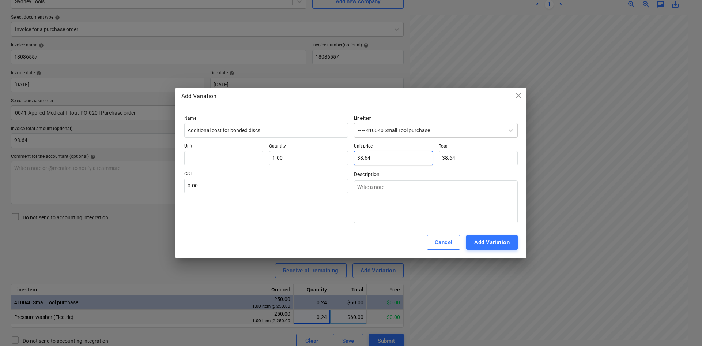
type input "38.64"
click at [326, 216] on div "GST 0.00" at bounding box center [266, 197] width 164 height 52
click at [254, 185] on input "text" at bounding box center [266, 185] width 164 height 15
type textarea "x"
type input "1"
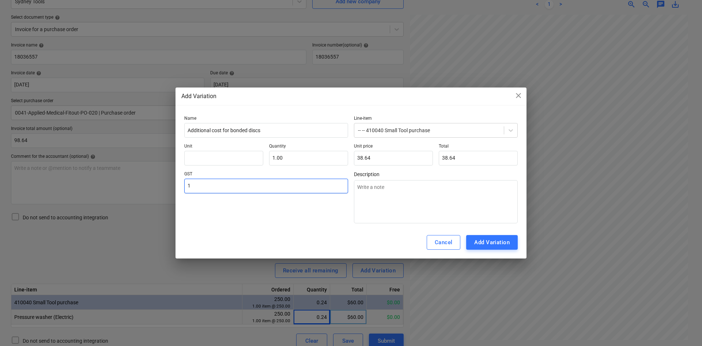
type textarea "x"
type input "10.00"
drag, startPoint x: 267, startPoint y: 224, endPoint x: 271, endPoint y: 223, distance: 3.8
click at [269, 224] on div "Name Additional cost for bonded discs Line-item -- -- 410040 Small Tool purchas…" at bounding box center [350, 169] width 351 height 113
click at [504, 239] on div "Add Variation" at bounding box center [491, 242] width 35 height 10
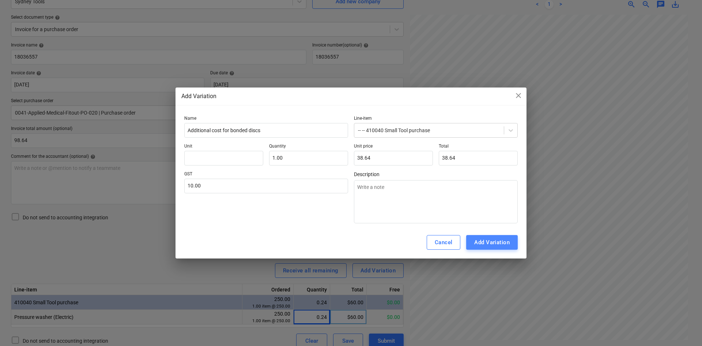
click at [499, 243] on div "Add Variation" at bounding box center [491, 242] width 35 height 10
click at [250, 221] on div "GST 10.00" at bounding box center [266, 197] width 164 height 52
click at [276, 243] on div "Cancel Add Variation" at bounding box center [350, 242] width 351 height 32
click at [242, 160] on input "text" at bounding box center [223, 158] width 79 height 15
type textarea "x"
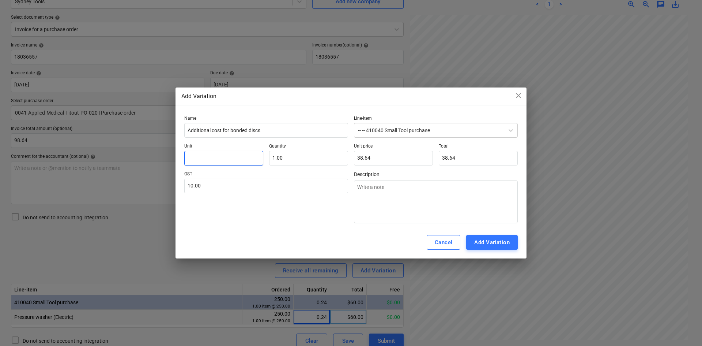
type input "i"
type textarea "x"
type input "it"
type textarea "x"
type input "ite"
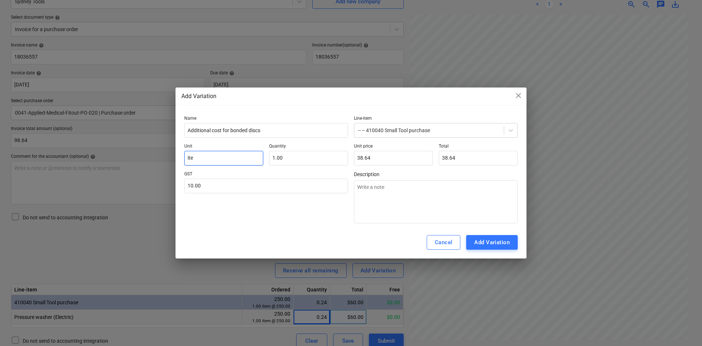
type textarea "x"
type input "item"
click at [499, 237] on button "Add Variation" at bounding box center [492, 242] width 52 height 15
type textarea "x"
click at [492, 241] on div "Add Variation" at bounding box center [492, 242] width 52 height 15
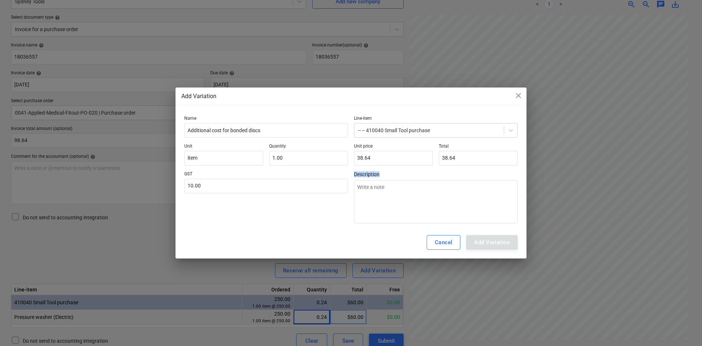
click at [492, 241] on div "Add Variation" at bounding box center [492, 242] width 52 height 15
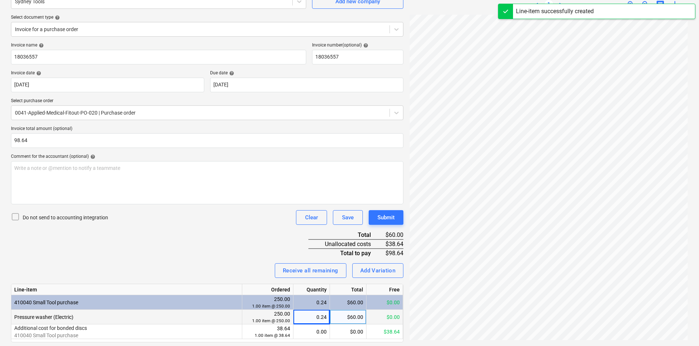
click at [182, 263] on div "Receive all remaining Add Variation" at bounding box center [207, 270] width 393 height 15
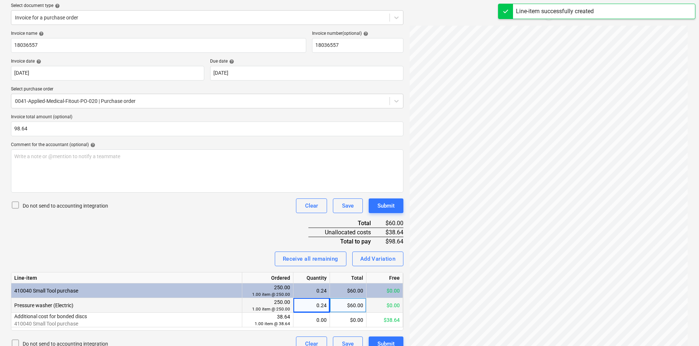
scroll to position [96, 0]
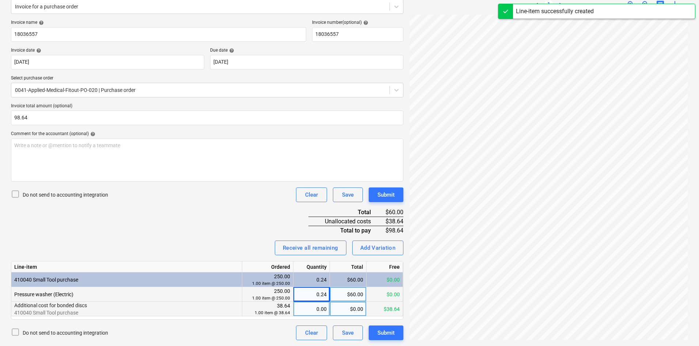
click at [313, 313] on div "0.00" at bounding box center [312, 308] width 30 height 15
type input "1"
click at [124, 216] on div "Invoice name help 18036557 Invoice number (optional) help 18036557 Invoice date…" at bounding box center [207, 180] width 393 height 320
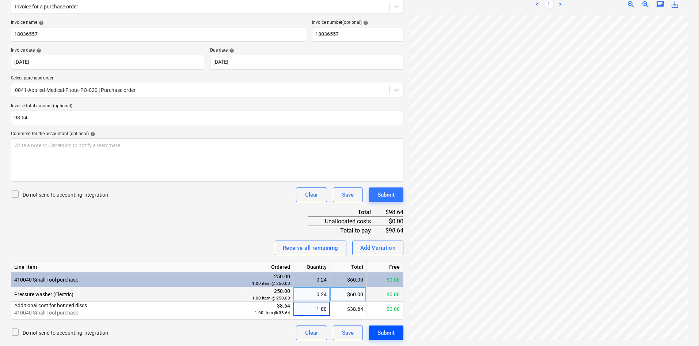
click at [385, 336] on div "Submit" at bounding box center [386, 333] width 17 height 10
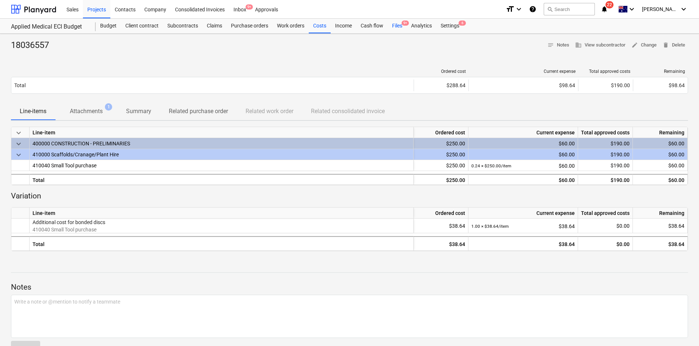
click at [399, 28] on div "Files 9+" at bounding box center [397, 26] width 19 height 15
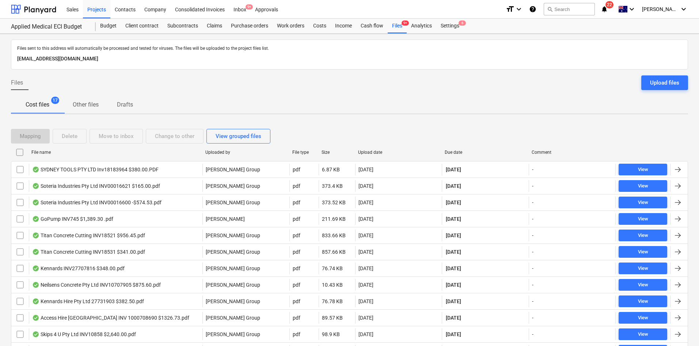
click at [468, 154] on div "Due date" at bounding box center [485, 152] width 81 height 5
checkbox input "false"
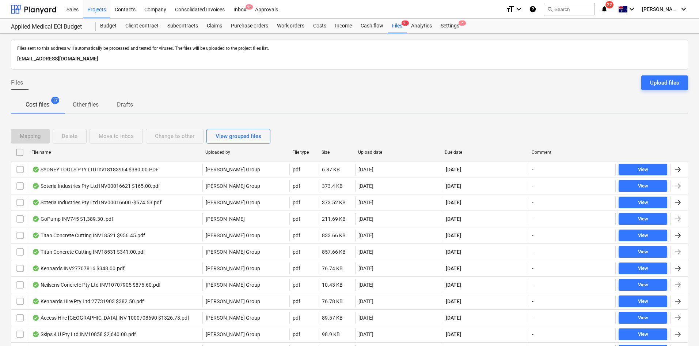
checkbox input "false"
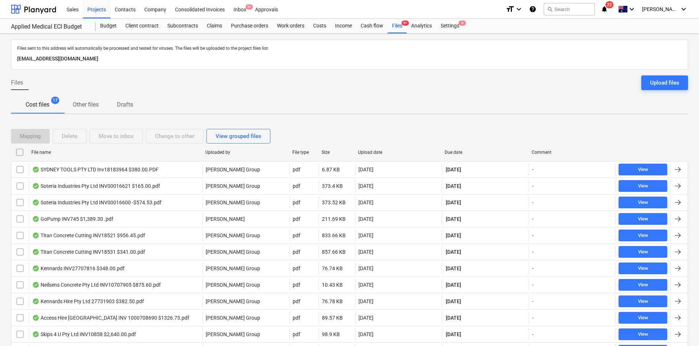
checkbox input "false"
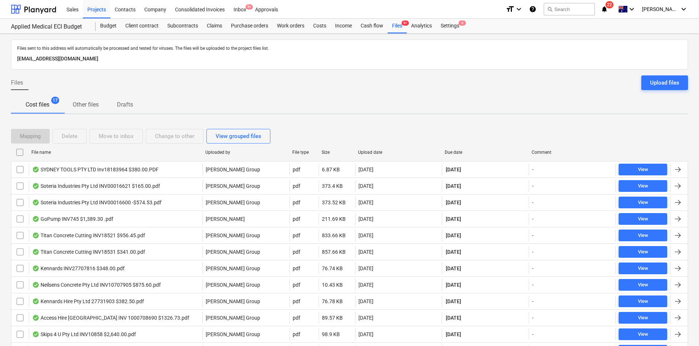
checkbox input "false"
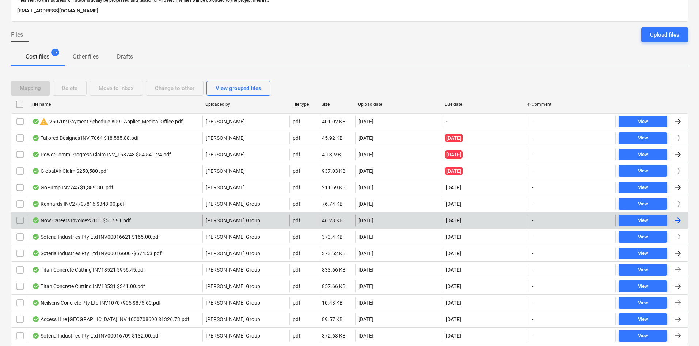
scroll to position [110, 0]
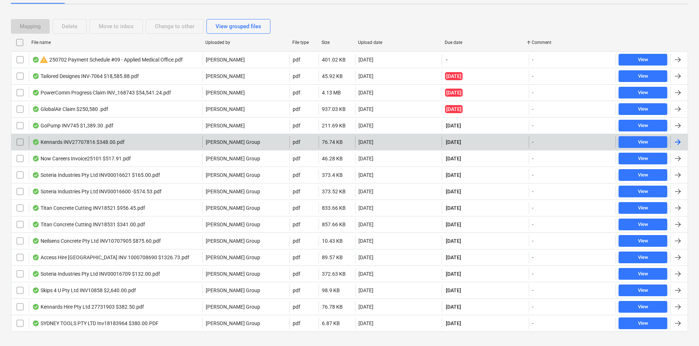
click at [264, 135] on div "Kennards INV27707816 $348.00.pdf [PERSON_NAME] Group pdf 76.74 KB [DATE] [DATE]…" at bounding box center [349, 141] width 677 height 16
click at [164, 141] on div "Kennards INV27707816 $348.00.pdf" at bounding box center [116, 142] width 174 height 12
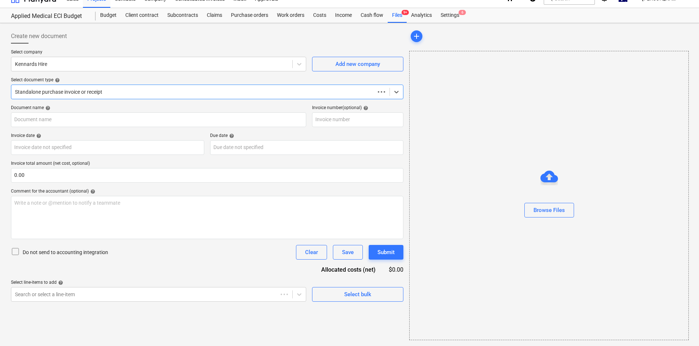
scroll to position [11, 0]
type input "27707816"
type input "[DATE]"
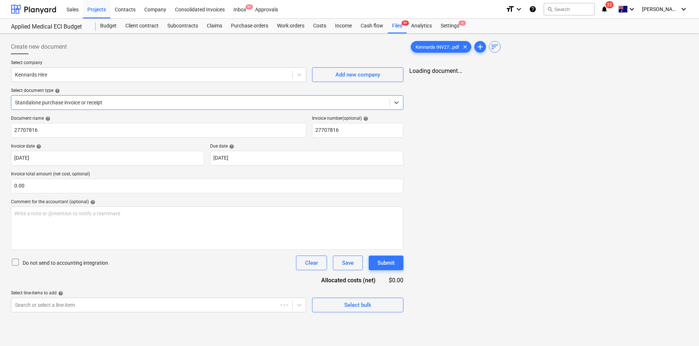
scroll to position [0, 0]
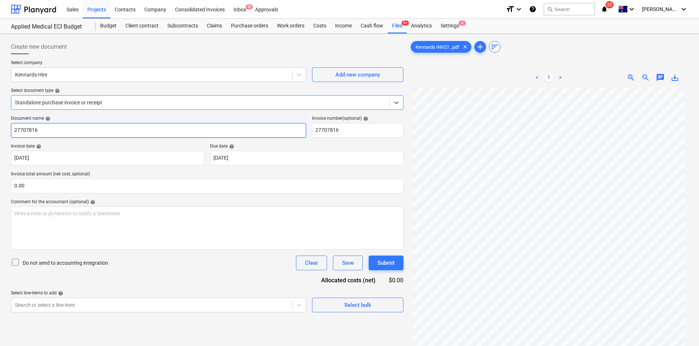
click at [118, 131] on input "27707816" at bounding box center [158, 130] width 295 height 15
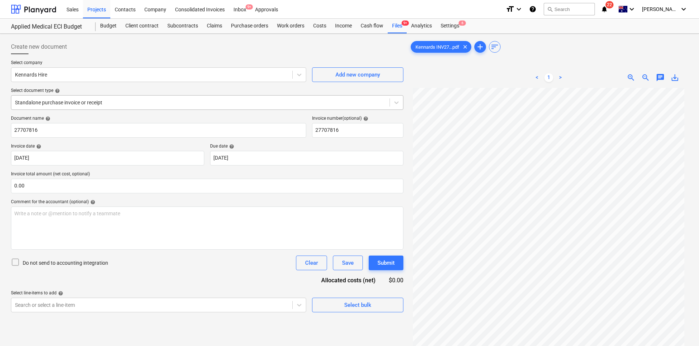
click at [120, 105] on div at bounding box center [200, 102] width 371 height 7
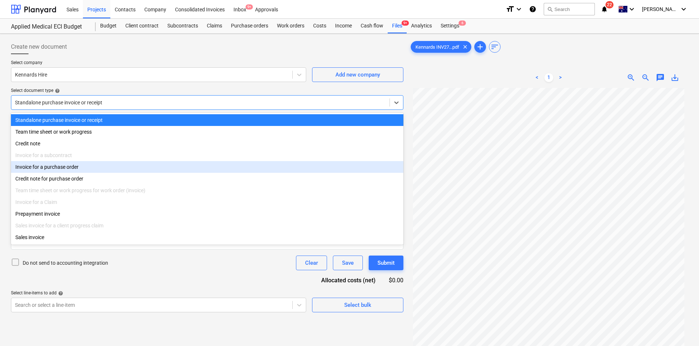
click at [80, 171] on div "Invoice for a purchase order" at bounding box center [207, 167] width 393 height 12
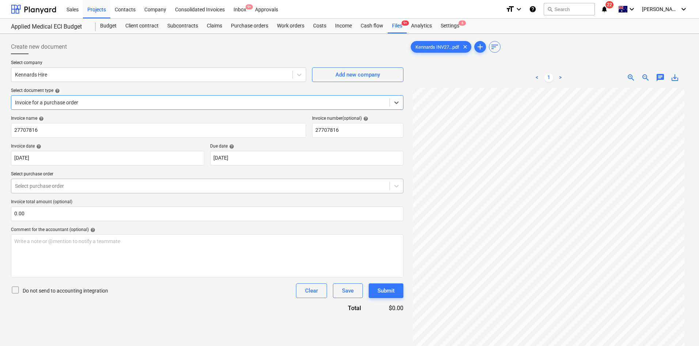
click at [76, 186] on div at bounding box center [200, 185] width 371 height 7
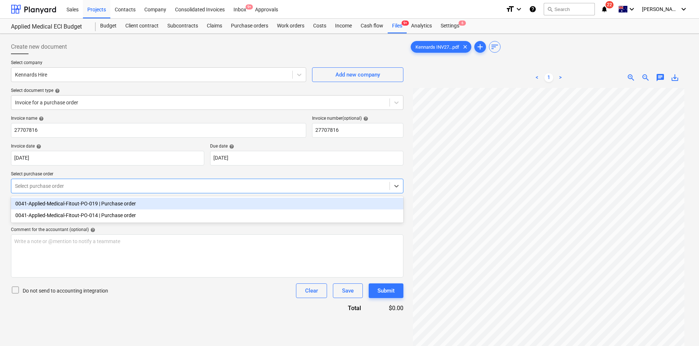
click at [76, 215] on div "0041-Applied-Medical-Fitout-PO-014 | Purchase order" at bounding box center [207, 215] width 393 height 12
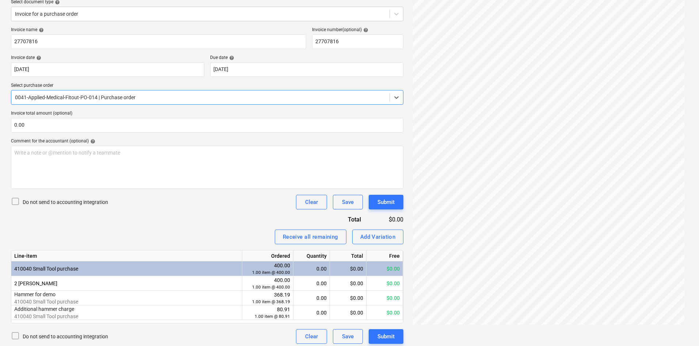
scroll to position [92, 0]
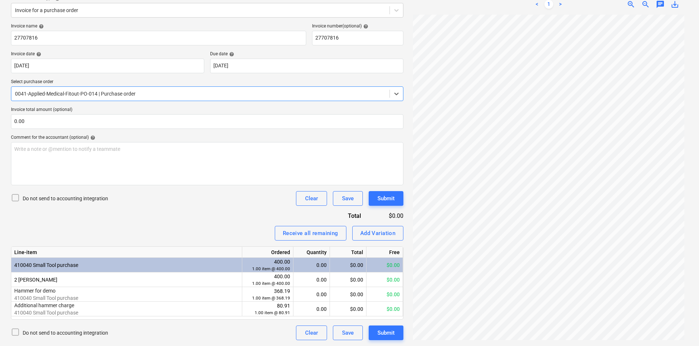
click at [144, 113] on p "Invoice total amount (optional)" at bounding box center [207, 110] width 393 height 7
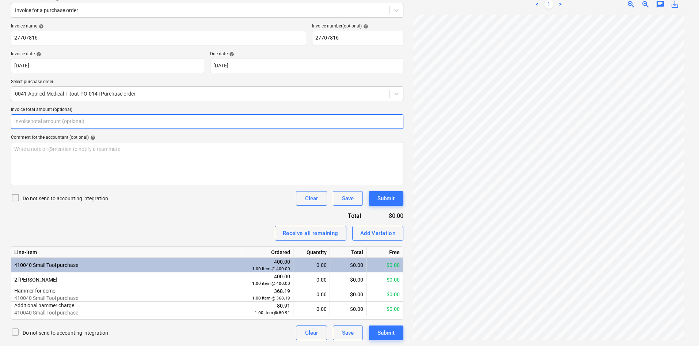
click at [133, 123] on input "text" at bounding box center [207, 121] width 393 height 15
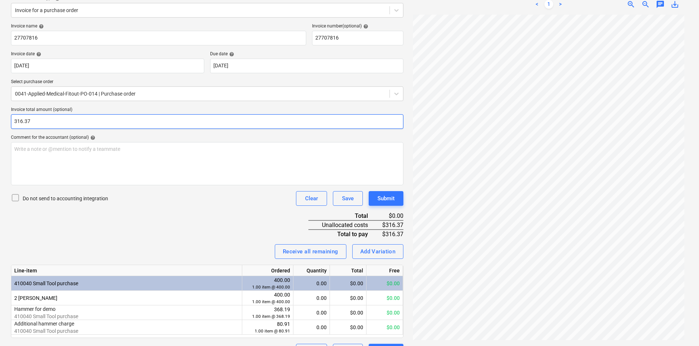
type input "316.37"
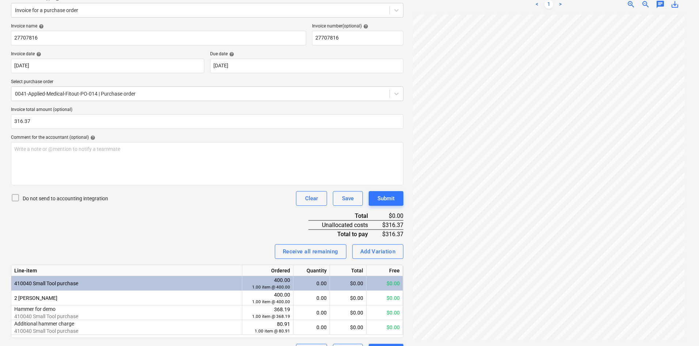
click at [216, 218] on div "Invoice name help 27707816 Invoice number (optional) help 27707816 Invoice date…" at bounding box center [207, 190] width 393 height 335
click at [396, 250] on button "Add Variation" at bounding box center [378, 251] width 52 height 15
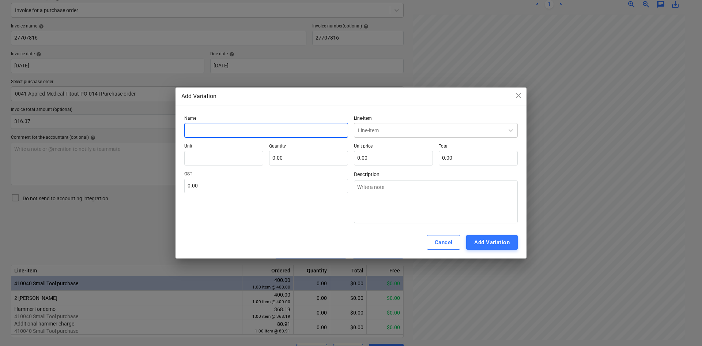
click at [211, 129] on input "text" at bounding box center [266, 130] width 164 height 15
type textarea "x"
type input "D"
type textarea "x"
type input "De"
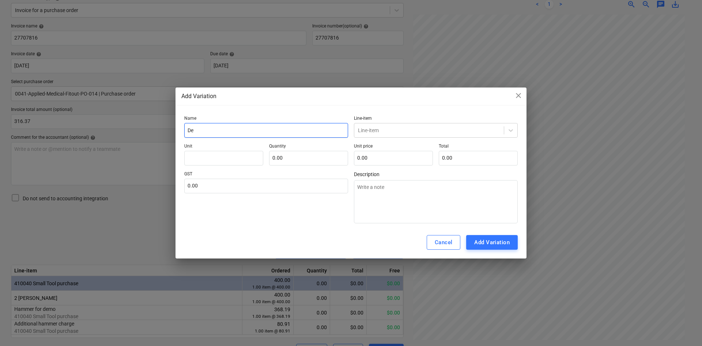
type textarea "x"
type input "Dem"
type textarea "x"
type input "Demo"
type textarea "x"
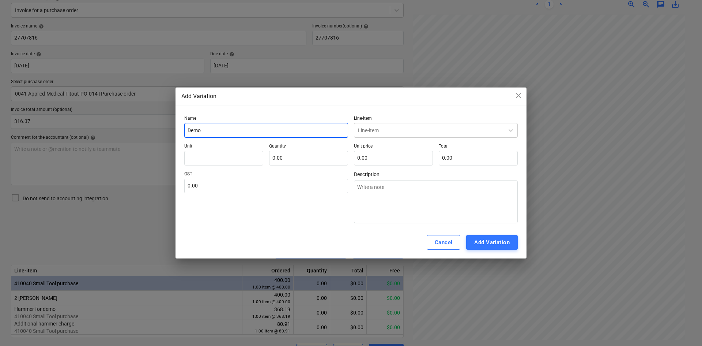
type input "Demol"
type textarea "x"
type input "Demoli"
type textarea "x"
type input "Demolit"
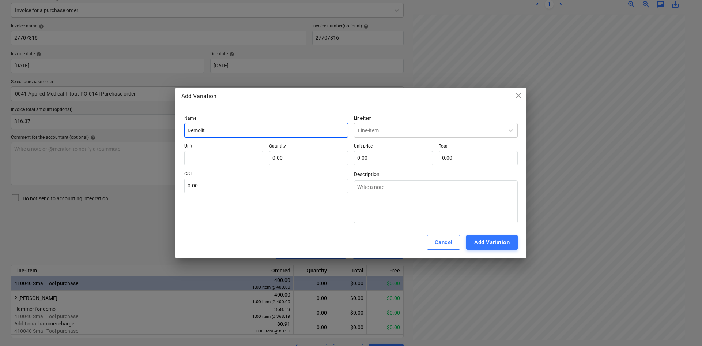
type textarea "x"
type input "Demoliti"
type textarea "x"
type input "Demolitio"
type textarea "x"
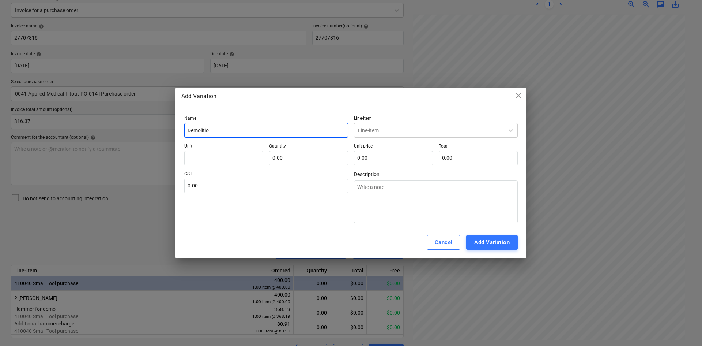
type input "Demolition"
type textarea "x"
type input "Demolition"
type textarea "x"
type input "Demolition H"
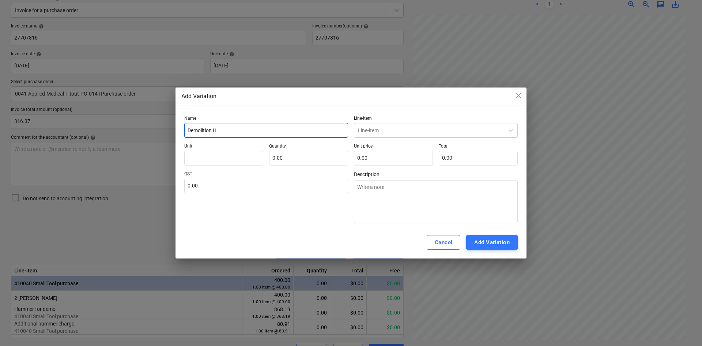
type textarea "x"
type input "Demolition Ha"
type textarea "x"
type input "Demolition Ham"
type textarea "x"
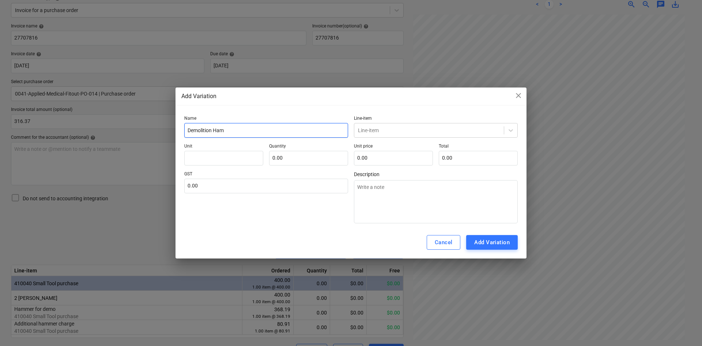
type input "Demolition [PERSON_NAME]"
type textarea "x"
type input "Demolition [PERSON_NAME]"
type textarea "x"
type input "Demolition Hammer"
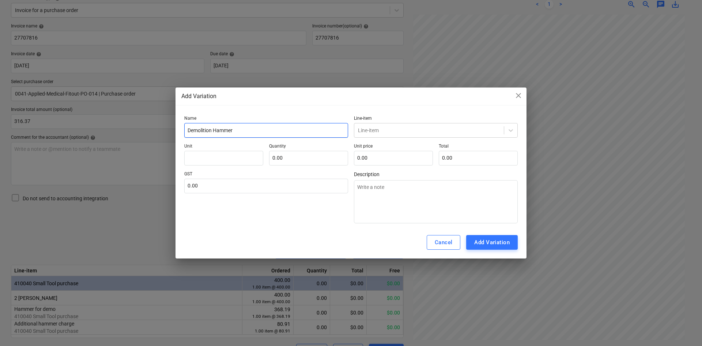
type textarea "x"
type input "Demolition Hammer"
type textarea "x"
type input "Demolition Hammer h"
type textarea "x"
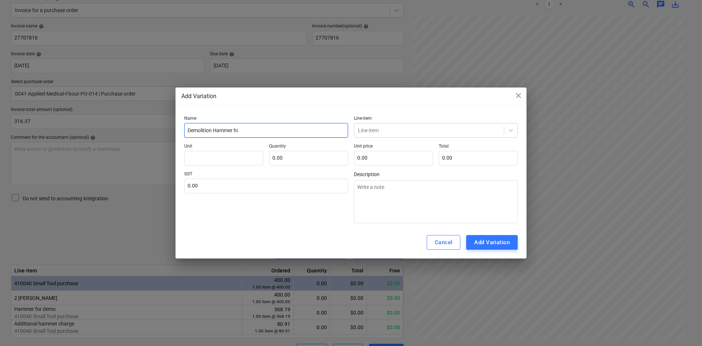
type input "Demolition Hammer hir"
type textarea "x"
type input "Demolition Hammer hire"
type textarea "x"
type input "Demolition Hammer hire"
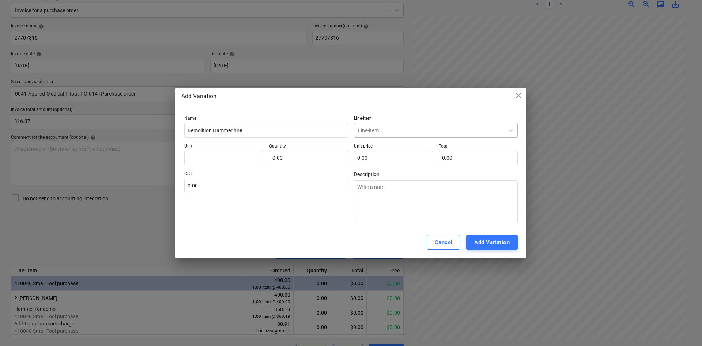
click at [450, 136] on div "Line-item" at bounding box center [436, 130] width 164 height 15
type input "small"
type textarea "x"
click at [293, 152] on input "text" at bounding box center [308, 158] width 79 height 15
type textarea "x"
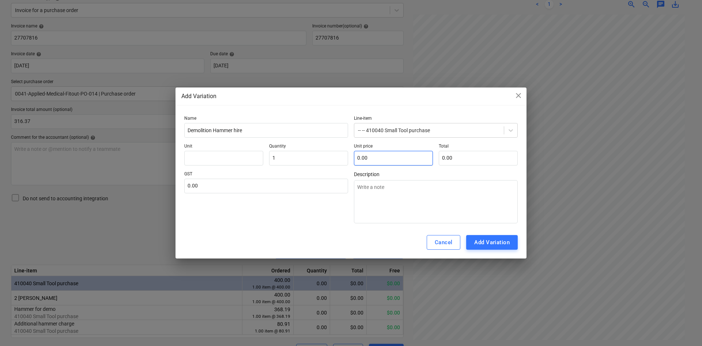
type input "1.00"
click at [384, 156] on input "text" at bounding box center [393, 158] width 79 height 15
type textarea "x"
type input "3"
type input "3.00"
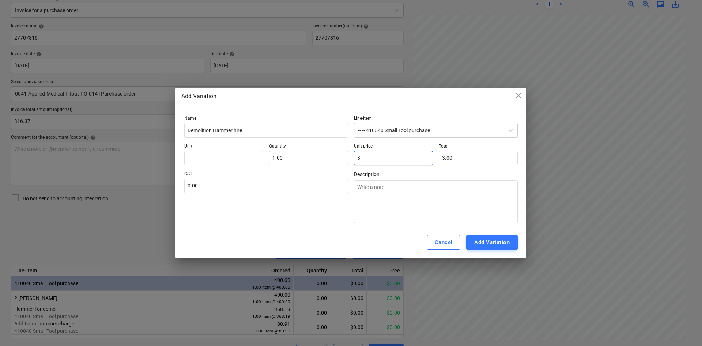
type textarea "x"
type input "31"
type input "31.00"
type textarea "x"
type input "316"
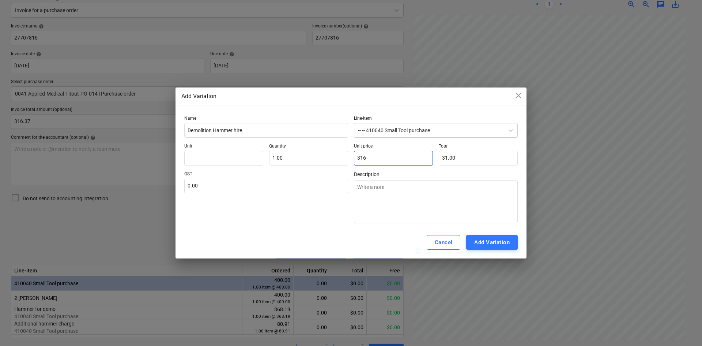
type input "316.00"
type textarea "x"
type input "316."
type textarea "x"
click at [242, 188] on input "text" at bounding box center [266, 185] width 164 height 15
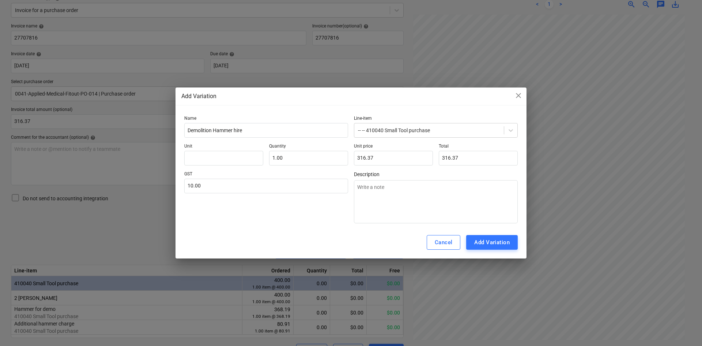
click at [283, 224] on div "Name Demolition Hammer hire Line-item -- -- 410040 Small Tool purchase Unit Qua…" at bounding box center [350, 169] width 351 height 113
click at [500, 238] on div "Add Variation" at bounding box center [491, 242] width 35 height 10
click at [227, 160] on input "text" at bounding box center [223, 158] width 79 height 15
click at [489, 237] on button "Add Variation" at bounding box center [492, 242] width 52 height 15
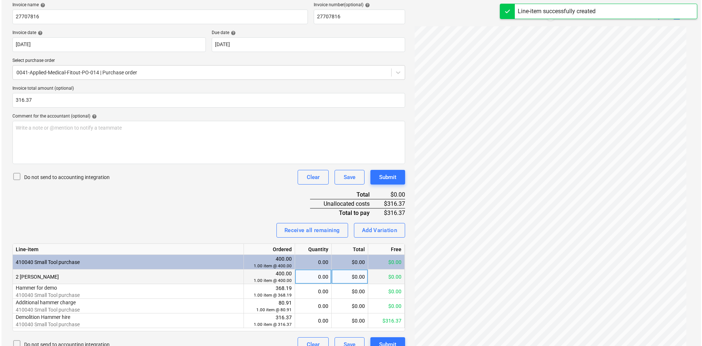
scroll to position [125, 0]
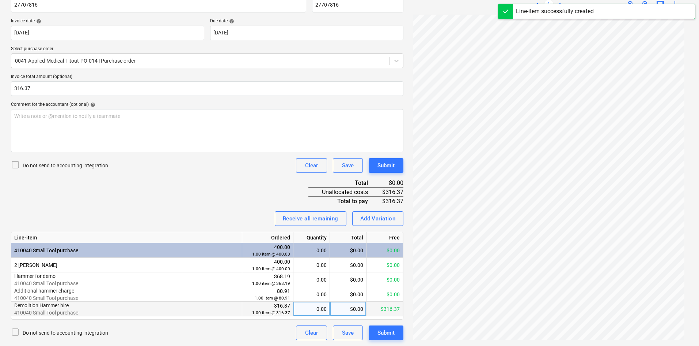
click at [318, 308] on div "0.00" at bounding box center [312, 308] width 30 height 15
click at [224, 205] on div "Invoice name help 27707816 Invoice number (optional) help 27707816 Invoice date…" at bounding box center [207, 164] width 393 height 349
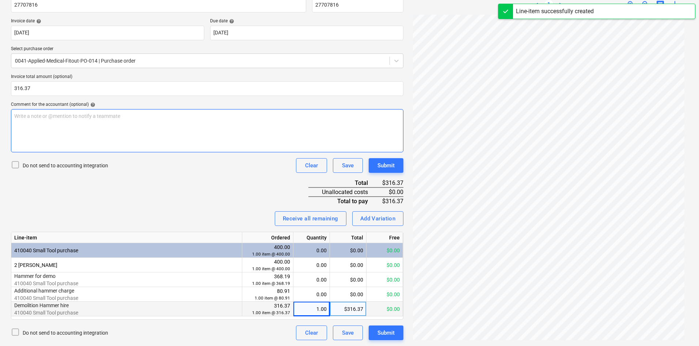
click at [115, 128] on div "Write a note or @mention to notify a teammate [PERSON_NAME]" at bounding box center [207, 130] width 393 height 43
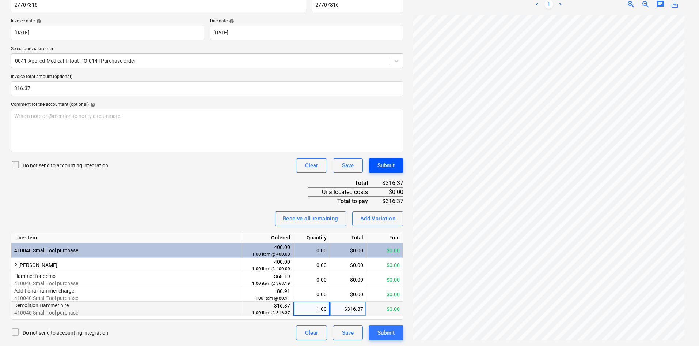
click at [384, 170] on div "Submit" at bounding box center [386, 166] width 17 height 10
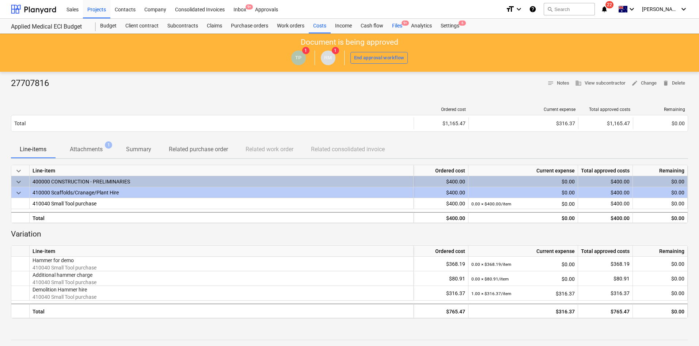
click at [403, 29] on div "Files 9+" at bounding box center [397, 26] width 19 height 15
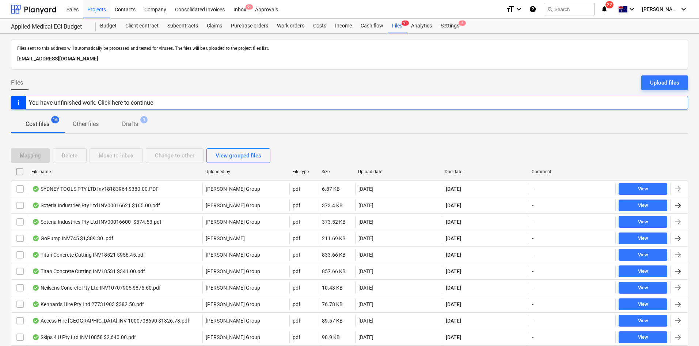
click at [539, 167] on div "Comment" at bounding box center [572, 172] width 87 height 12
click at [457, 170] on div "Due date" at bounding box center [485, 171] width 81 height 5
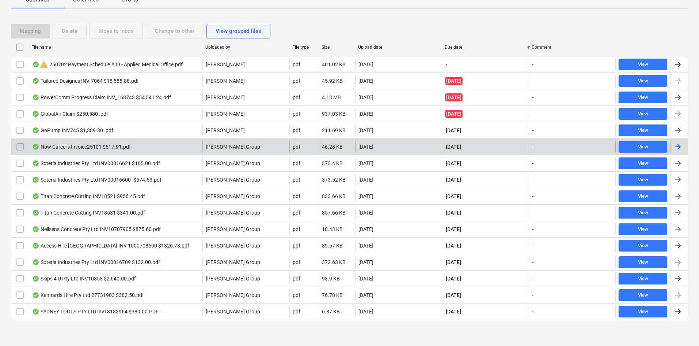
scroll to position [125, 0]
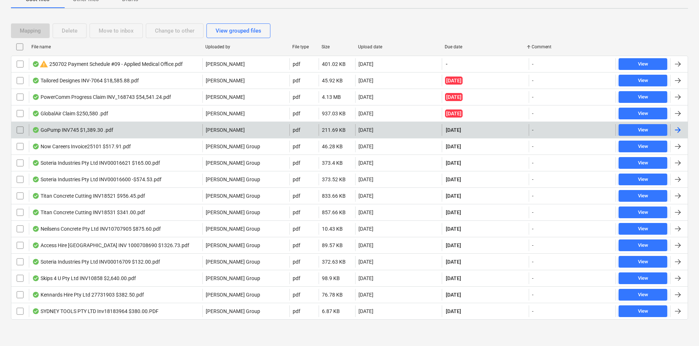
click at [127, 129] on div "GoPump INV745 $1,389.30 .pdf" at bounding box center [116, 130] width 174 height 12
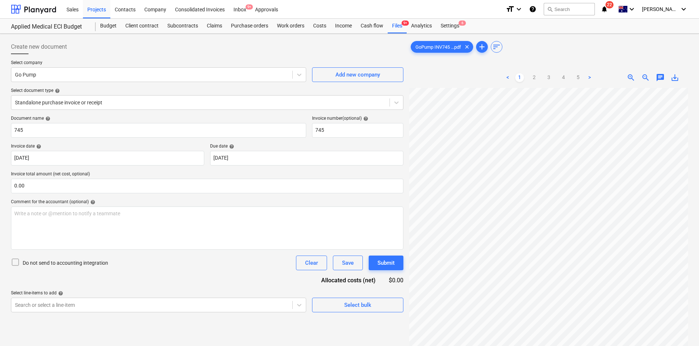
click at [141, 111] on div "Select company Go Pump Add new company Select document type help Standalone pur…" at bounding box center [207, 88] width 393 height 56
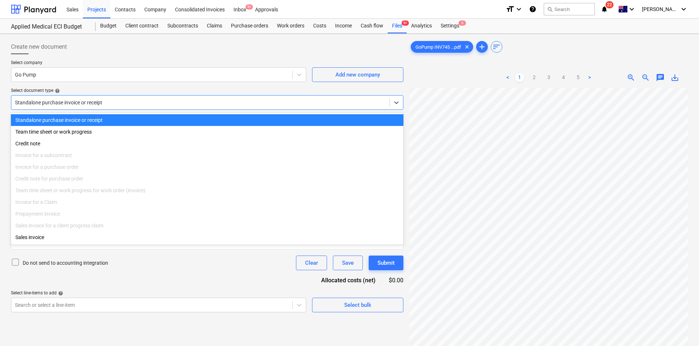
click at [146, 105] on div at bounding box center [200, 102] width 371 height 7
click at [151, 109] on div "Standalone purchase invoice or receipt" at bounding box center [207, 102] width 393 height 15
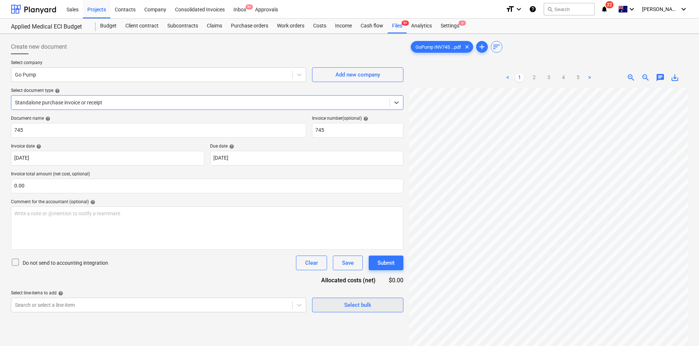
click at [341, 309] on button "Select bulk" at bounding box center [357, 304] width 91 height 15
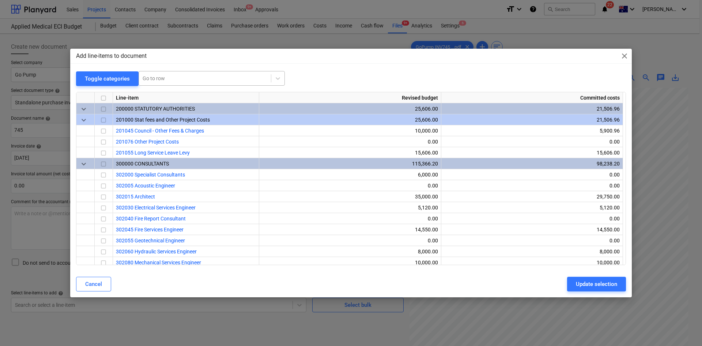
click at [234, 76] on div at bounding box center [205, 78] width 125 height 7
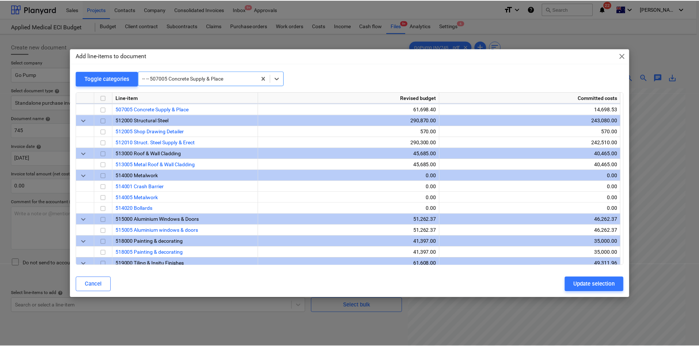
scroll to position [537, 0]
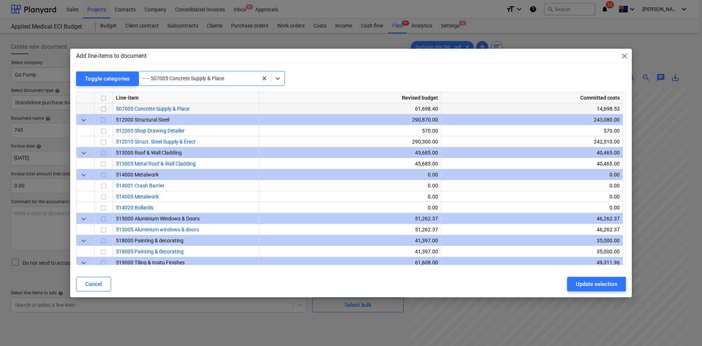
click at [102, 110] on input "checkbox" at bounding box center [103, 109] width 9 height 9
click at [575, 282] on button "Update selection" at bounding box center [596, 283] width 59 height 15
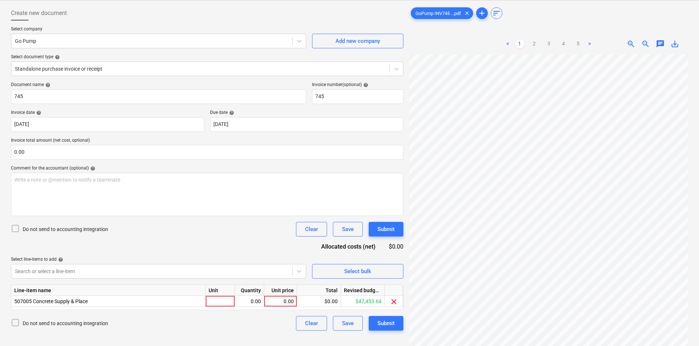
scroll to position [73, 0]
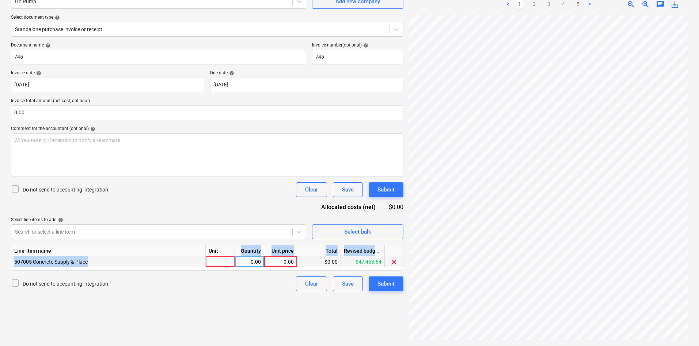
click at [226, 256] on div "Line-item name Unit Quantity Unit price Total Revised budget remaining 507005 C…" at bounding box center [207, 258] width 393 height 26
click at [224, 260] on div at bounding box center [220, 261] width 29 height 11
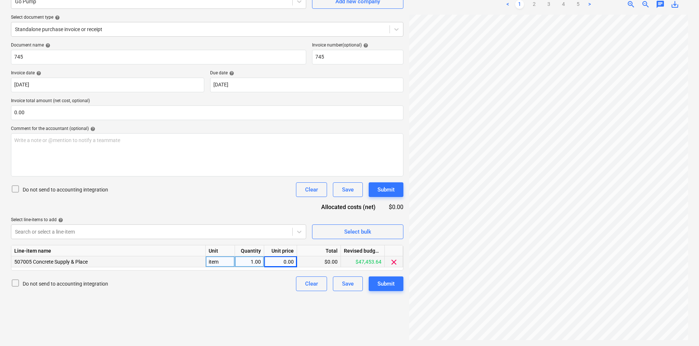
click at [646, 5] on span "zoom_out" at bounding box center [646, 4] width 9 height 9
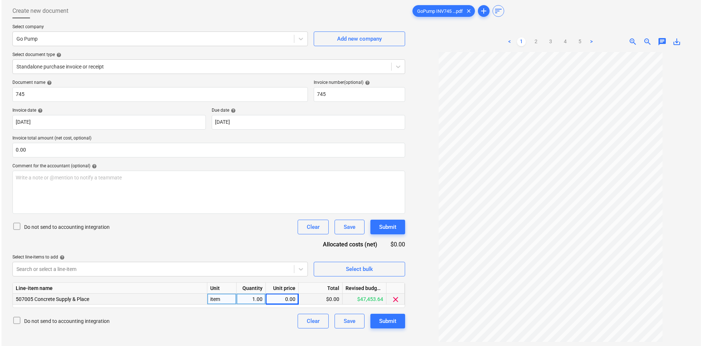
scroll to position [0, 0]
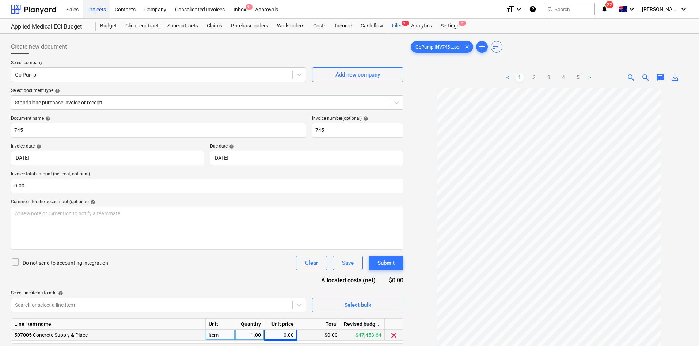
click at [105, 11] on div "Projects" at bounding box center [96, 9] width 27 height 19
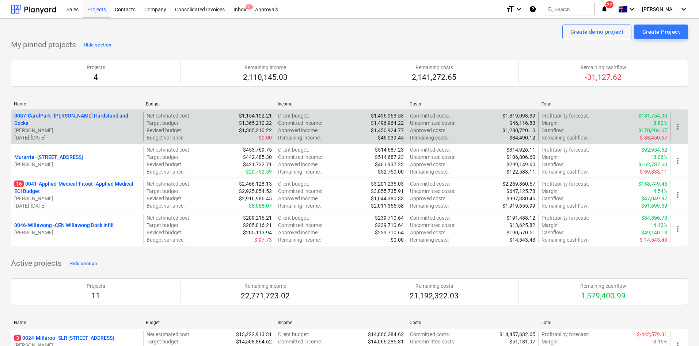
click at [105, 121] on p "0037-CarolPark - [PERSON_NAME] Hardstand and Docks" at bounding box center [77, 119] width 126 height 15
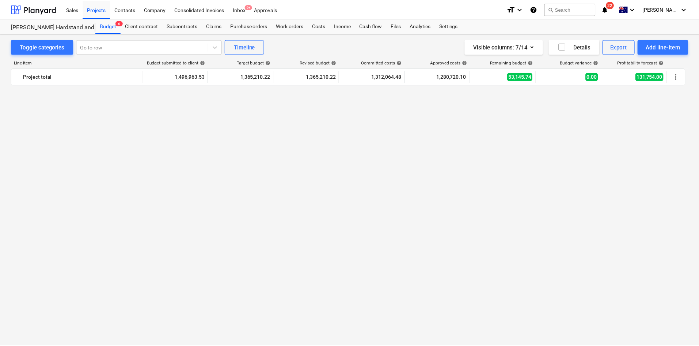
scroll to position [792, 0]
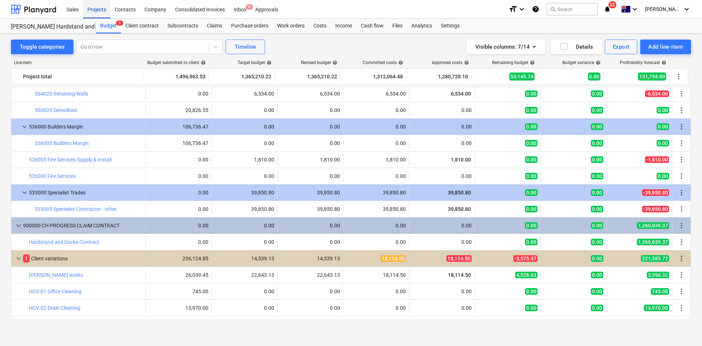
click at [97, 13] on div "Projects" at bounding box center [96, 9] width 27 height 19
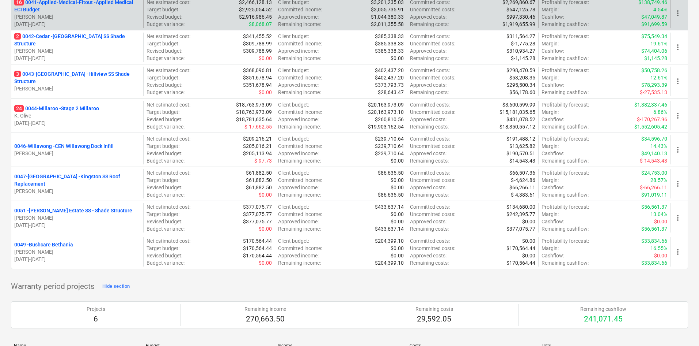
scroll to position [439, 0]
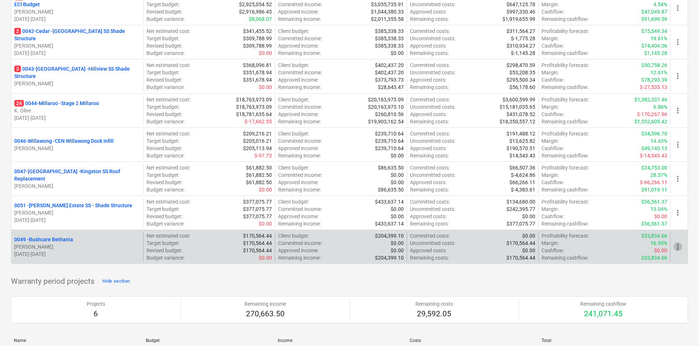
click at [677, 245] on span "more_vert" at bounding box center [678, 246] width 9 height 9
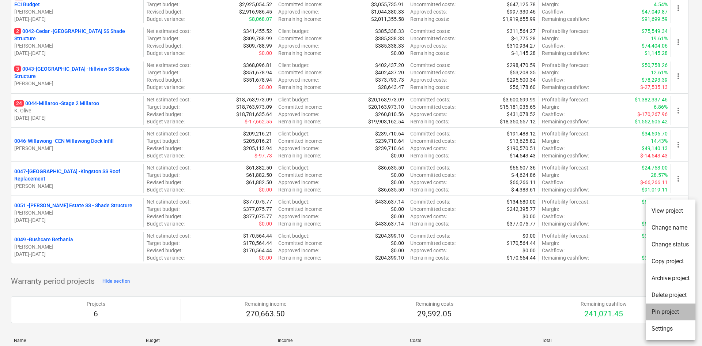
click at [663, 310] on li "Pin project" at bounding box center [671, 311] width 50 height 17
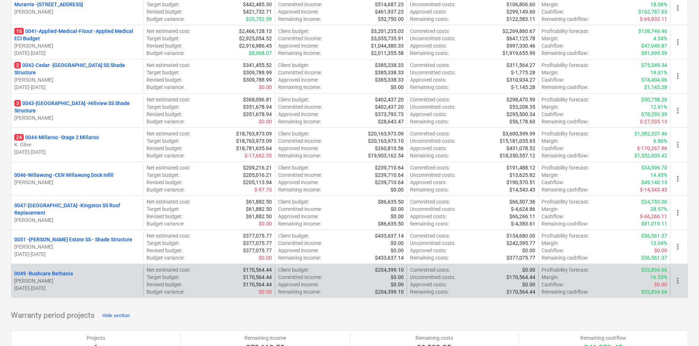
scroll to position [473, 0]
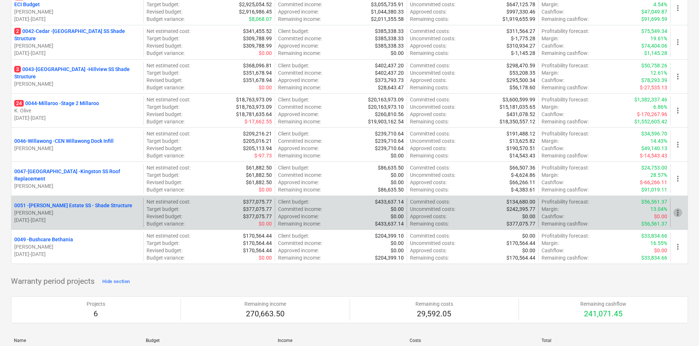
click at [678, 215] on span "more_vert" at bounding box center [678, 212] width 9 height 9
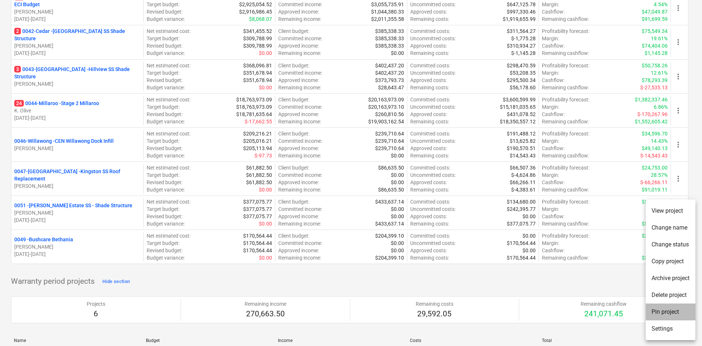
click at [658, 314] on li "Pin project" at bounding box center [671, 311] width 50 height 17
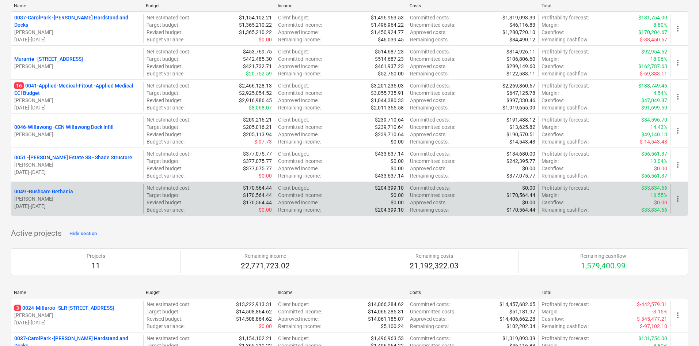
scroll to position [31, 0]
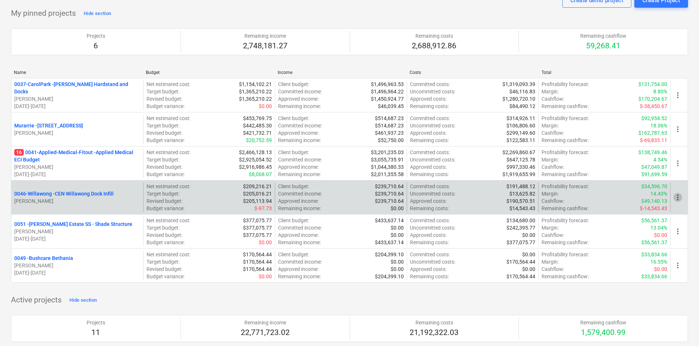
click at [680, 197] on span "more_vert" at bounding box center [678, 197] width 9 height 9
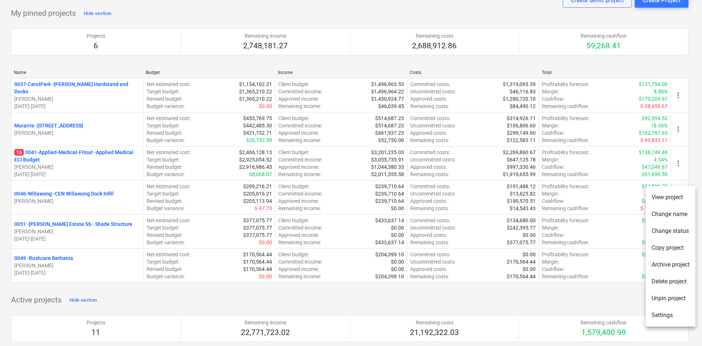
click at [677, 301] on li "Unpin project" at bounding box center [671, 298] width 50 height 17
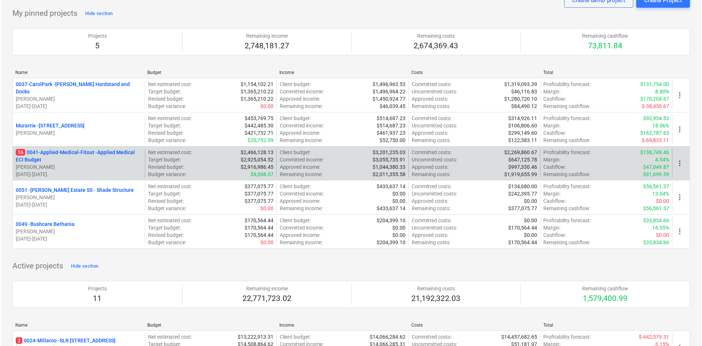
scroll to position [0, 0]
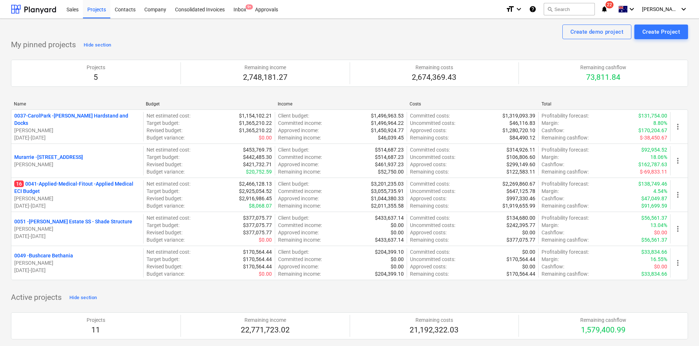
click at [608, 8] on icon "notifications" at bounding box center [604, 9] width 7 height 9
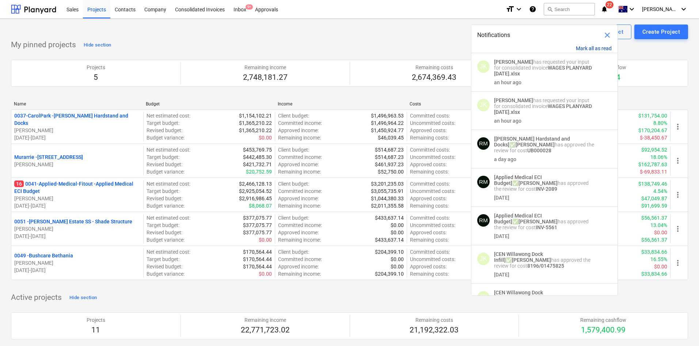
click at [594, 48] on button "Mark all as read" at bounding box center [594, 48] width 36 height 6
click at [613, 34] on div "Notifications close" at bounding box center [545, 32] width 146 height 15
click at [610, 34] on span "close" at bounding box center [607, 35] width 9 height 9
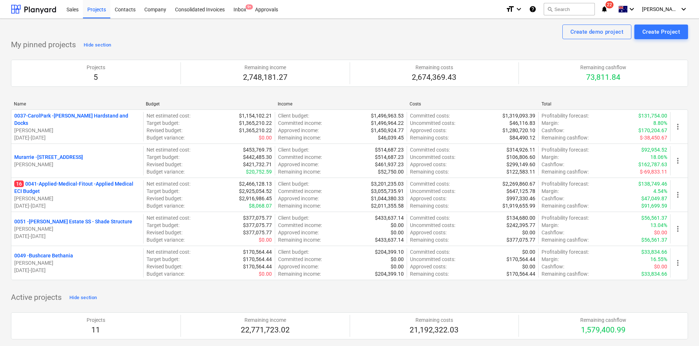
click at [366, 46] on div "My pinned projects Hide section Projects 5 Remaining income 2,748,181.27 Remain…" at bounding box center [349, 163] width 677 height 249
click at [239, 7] on div "Inbox 9+" at bounding box center [240, 9] width 22 height 19
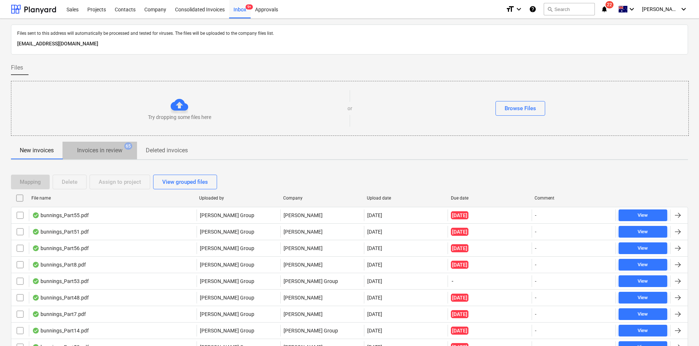
click at [114, 148] on p "Invoices in review" at bounding box center [99, 150] width 45 height 9
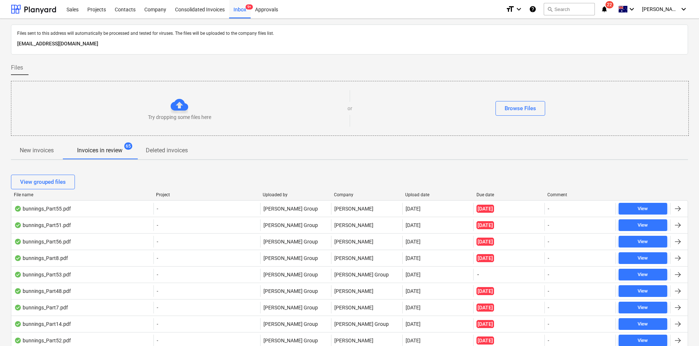
click at [49, 150] on p "New invoices" at bounding box center [37, 150] width 34 height 9
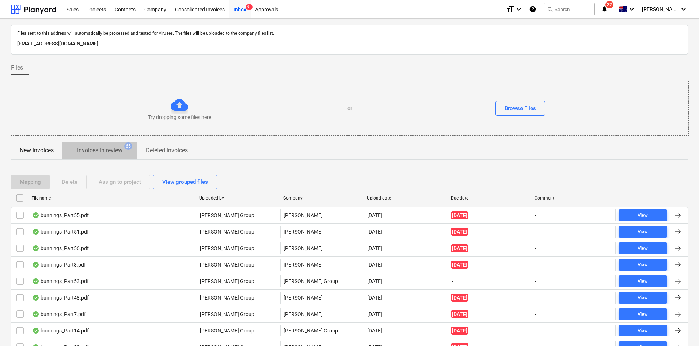
drag, startPoint x: 95, startPoint y: 151, endPoint x: 74, endPoint y: 150, distance: 21.2
click at [96, 151] on p "Invoices in review" at bounding box center [99, 150] width 45 height 9
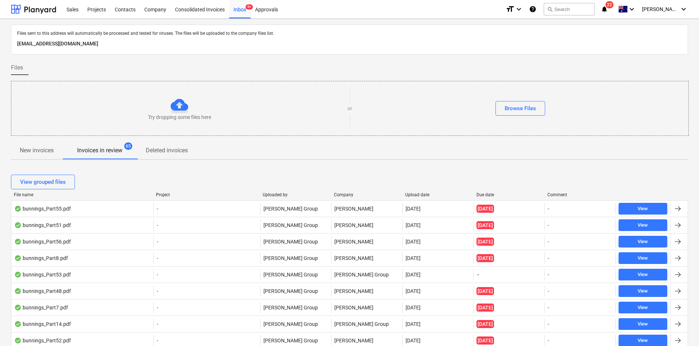
click at [57, 150] on span "New invoices" at bounding box center [37, 150] width 52 height 13
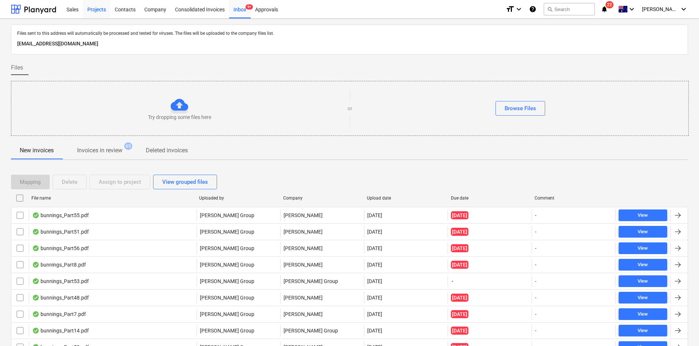
click at [99, 7] on div "Projects" at bounding box center [96, 9] width 27 height 19
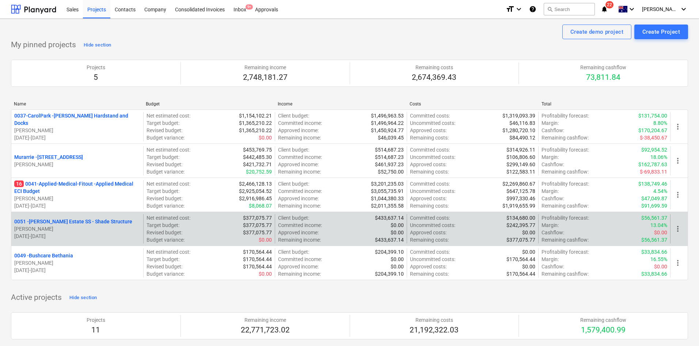
click at [90, 221] on p "0051 - [PERSON_NAME] Estate SS - Shade Structure" at bounding box center [73, 221] width 118 height 7
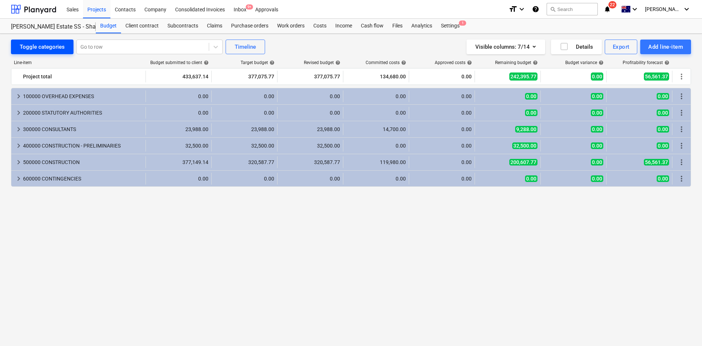
click at [55, 51] on div "Toggle categories" at bounding box center [42, 47] width 45 height 10
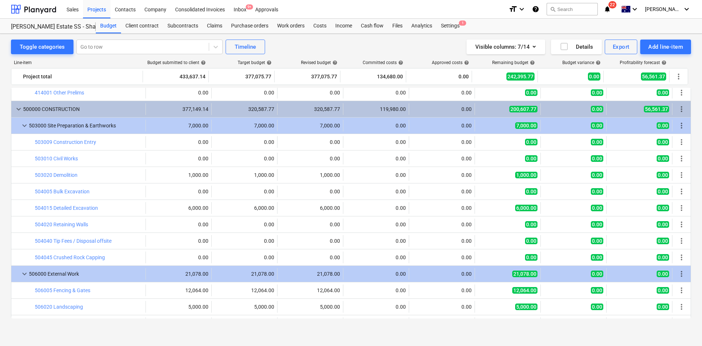
scroll to position [1097, 0]
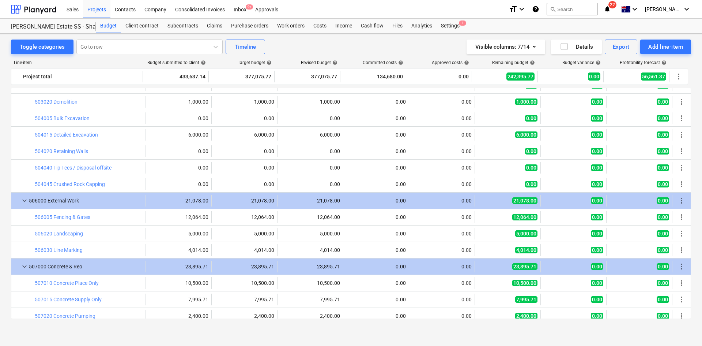
click at [5, 236] on div "Toggle categories Go to row Timeline Visible columns : 7/14 Details Export Add …" at bounding box center [351, 183] width 702 height 299
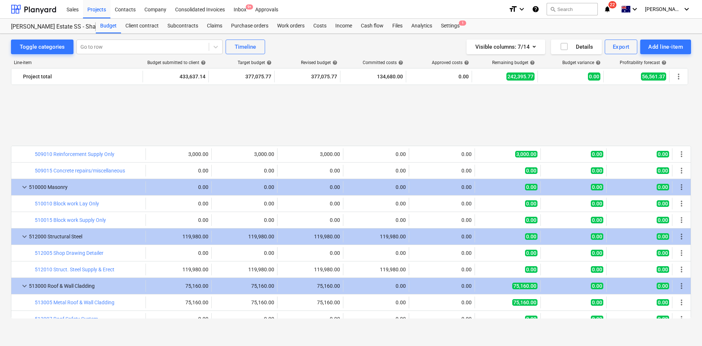
scroll to position [1426, 0]
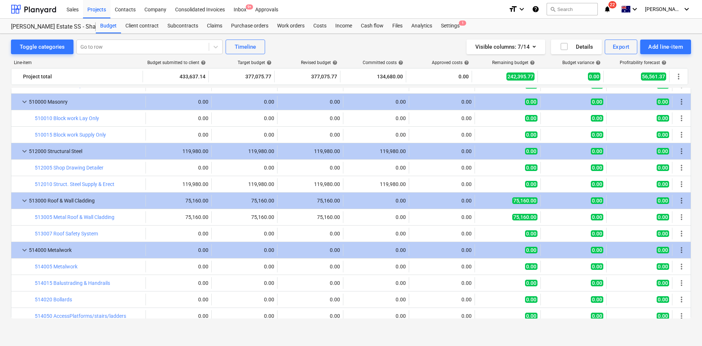
click at [7, 256] on div "Toggle categories Go to row Timeline Visible columns : 7/14 Details Export Add …" at bounding box center [351, 183] width 702 height 299
click at [612, 13] on span "notifications 22" at bounding box center [608, 9] width 9 height 9
click at [462, 23] on span "1" at bounding box center [462, 22] width 7 height 5
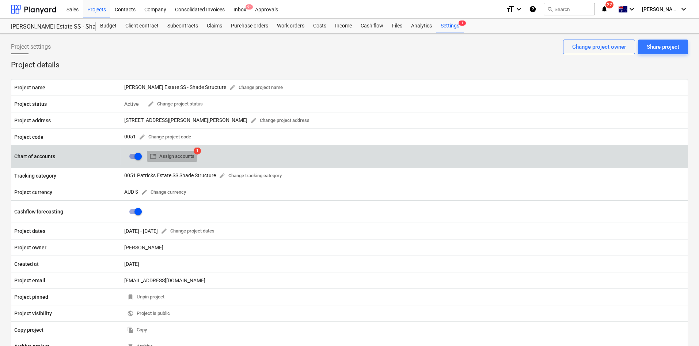
click at [174, 154] on span "table Assign accounts" at bounding box center [172, 156] width 45 height 8
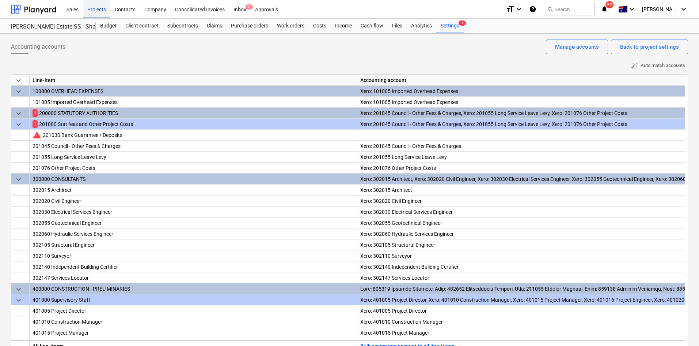
click at [88, 10] on div "Projects" at bounding box center [96, 9] width 27 height 19
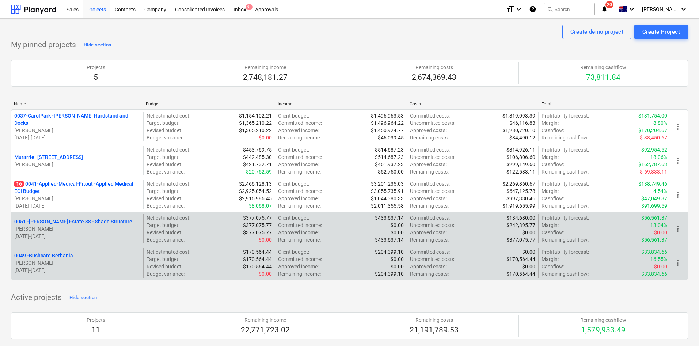
click at [75, 221] on p "0051 - [PERSON_NAME] Estate SS - Shade Structure" at bounding box center [73, 221] width 118 height 7
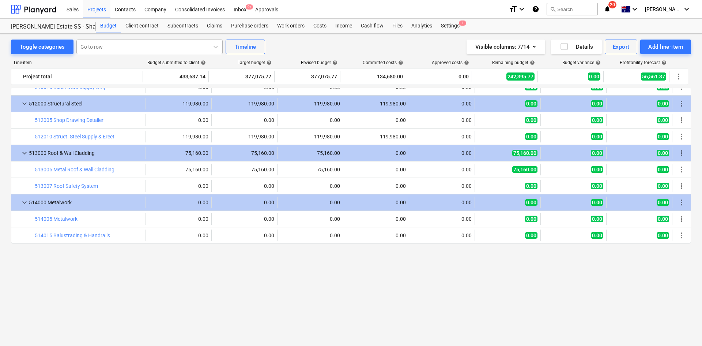
scroll to position [1327, 0]
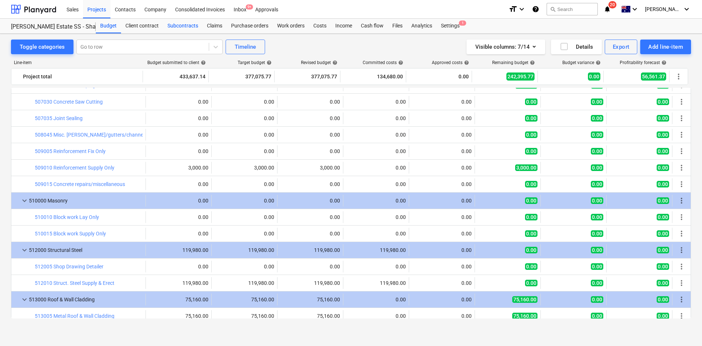
click at [180, 29] on div "Subcontracts" at bounding box center [182, 26] width 39 height 15
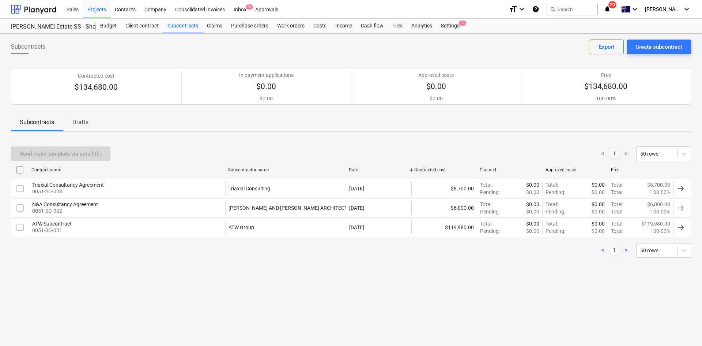
drag, startPoint x: 316, startPoint y: 167, endPoint x: 365, endPoint y: 167, distance: 48.6
click at [365, 167] on div "Contract name Subcontractor name Date Contracted cost Claimed Approved costs Fr…" at bounding box center [351, 170] width 680 height 12
click at [248, 148] on div "Send claim template via email (0) < 1 > 50 rows" at bounding box center [351, 153] width 680 height 15
click at [102, 31] on div "Budget" at bounding box center [108, 26] width 25 height 15
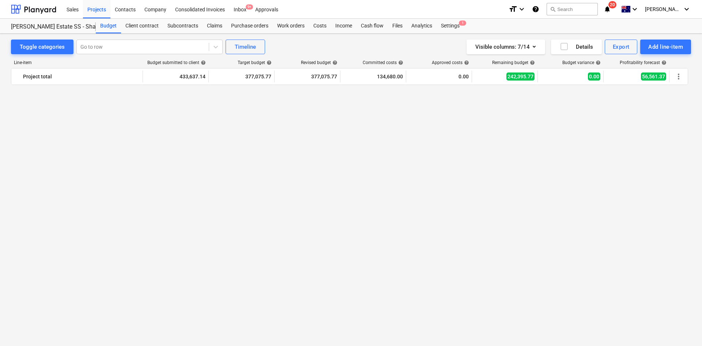
scroll to position [1327, 0]
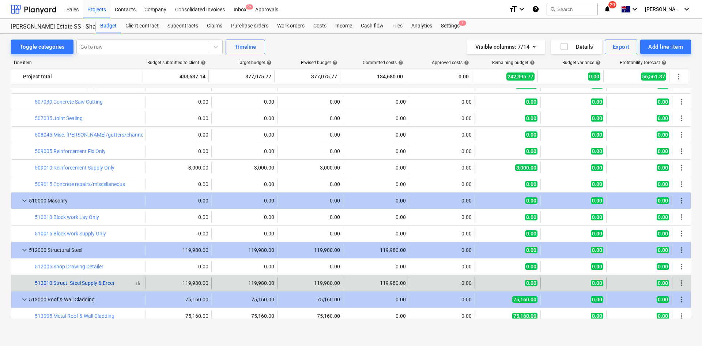
click at [102, 282] on link "512010 Struct. Steel Supply & Erect" at bounding box center [75, 283] width 80 height 6
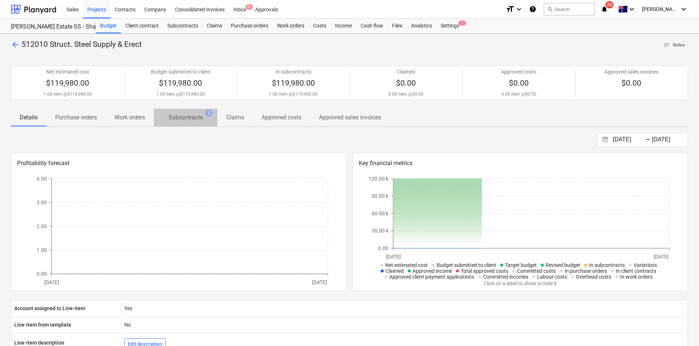
click at [186, 119] on p "Subcontracts" at bounding box center [186, 117] width 34 height 9
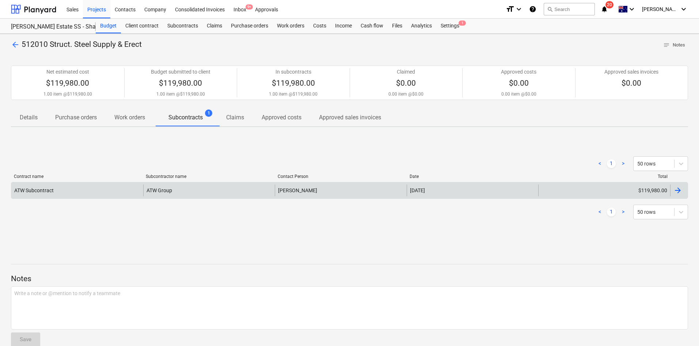
click at [176, 193] on div "ATW Group" at bounding box center [209, 190] width 132 height 12
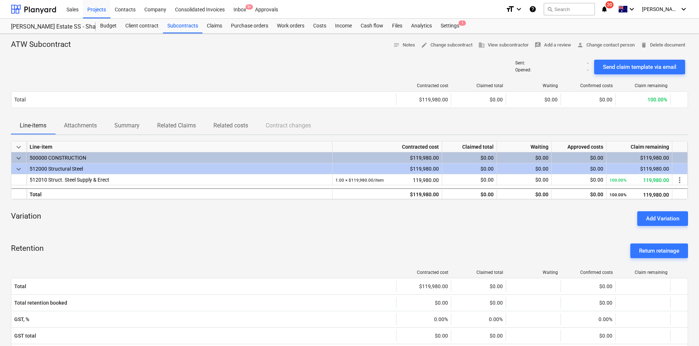
click at [88, 126] on p "Attachments" at bounding box center [80, 125] width 33 height 9
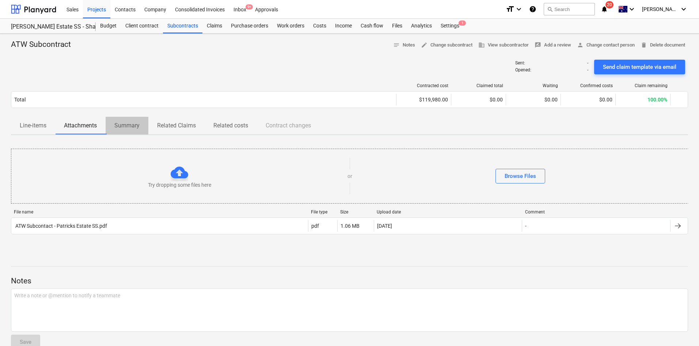
click at [136, 125] on p "Summary" at bounding box center [126, 125] width 25 height 9
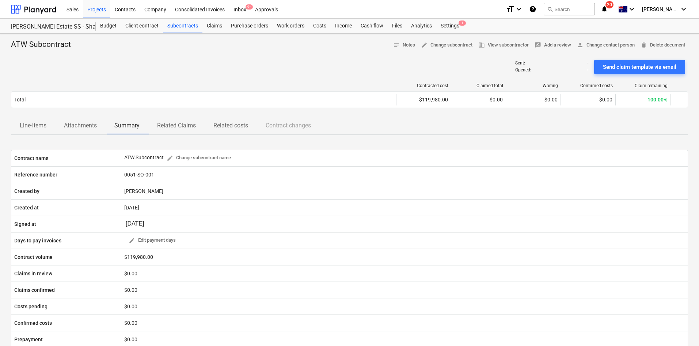
click at [178, 125] on p "Related Claims" at bounding box center [176, 125] width 39 height 9
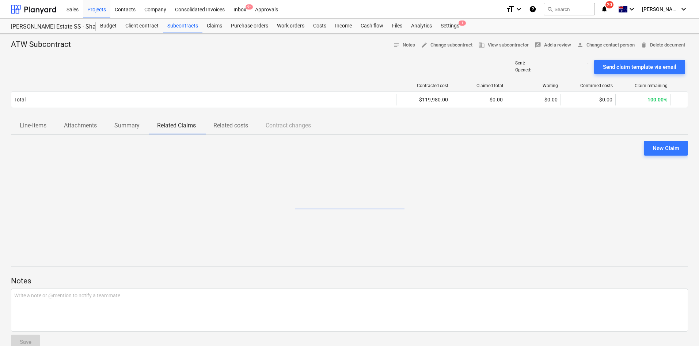
click at [91, 125] on p "Attachments" at bounding box center [80, 125] width 33 height 9
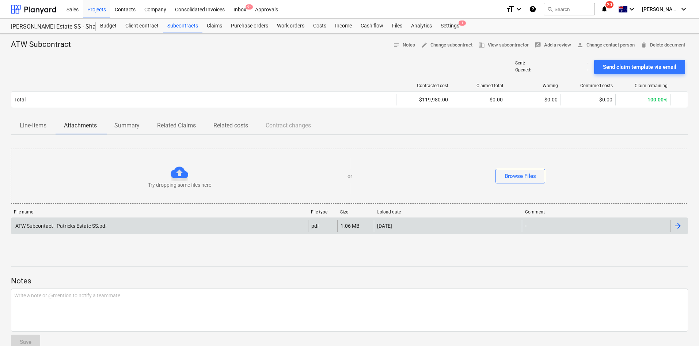
click at [142, 230] on div "ATW Subcontact - Patricks Estate SS.pdf" at bounding box center [159, 226] width 297 height 12
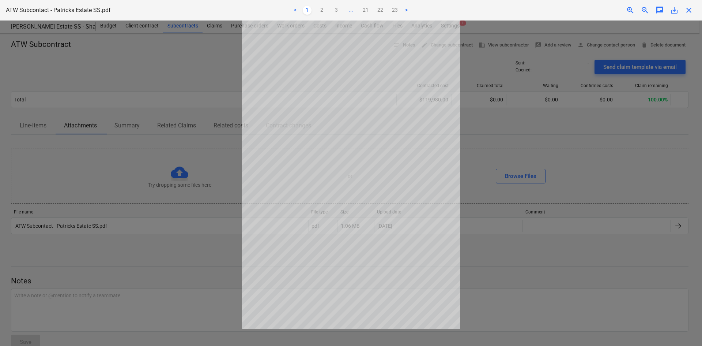
click at [687, 12] on span "close" at bounding box center [688, 10] width 9 height 9
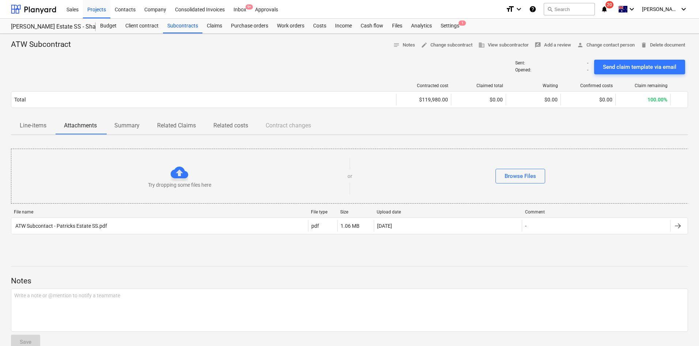
drag, startPoint x: 183, startPoint y: 81, endPoint x: 160, endPoint y: 61, distance: 30.6
click at [183, 81] on div "Contracted cost Claimed total Waiting Confirmed costs Claim remaining Total $11…" at bounding box center [349, 96] width 677 height 39
click at [98, 12] on div "Projects" at bounding box center [96, 9] width 27 height 19
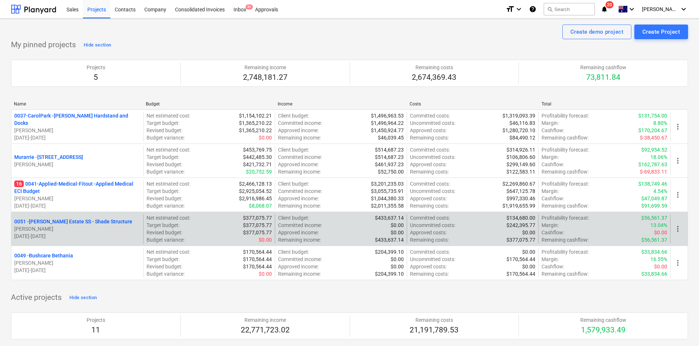
click at [56, 218] on p "0051 - [PERSON_NAME] Estate SS - Shade Structure" at bounding box center [73, 221] width 118 height 7
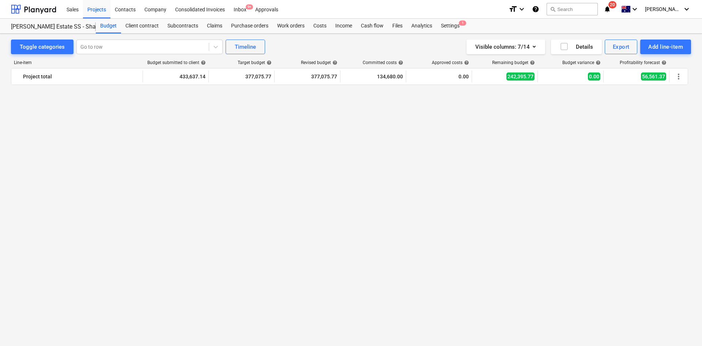
scroll to position [1327, 0]
